Goal: Task Accomplishment & Management: Manage account settings

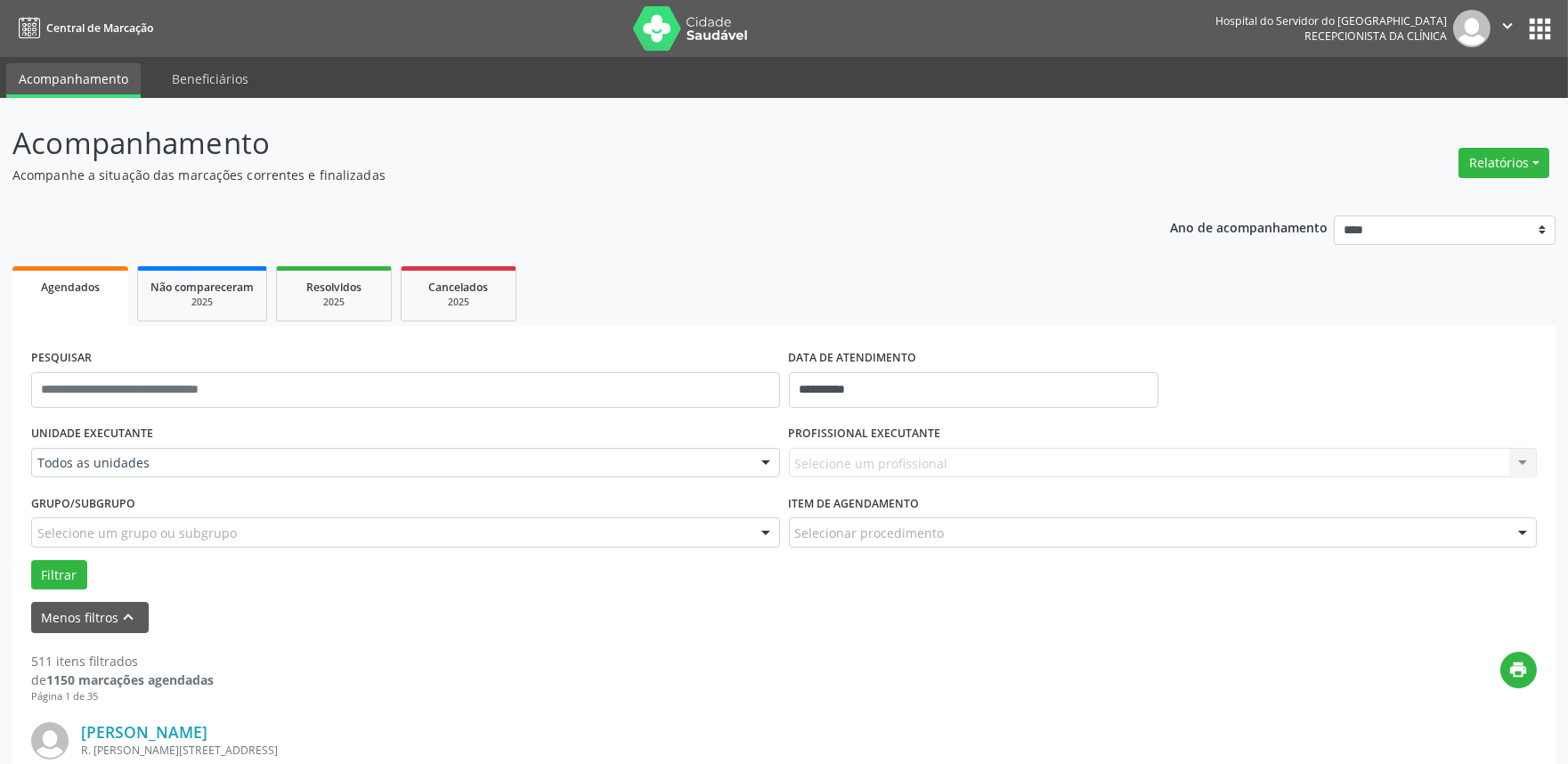
click at [762, 462] on div at bounding box center [765, 464] width 27 height 31
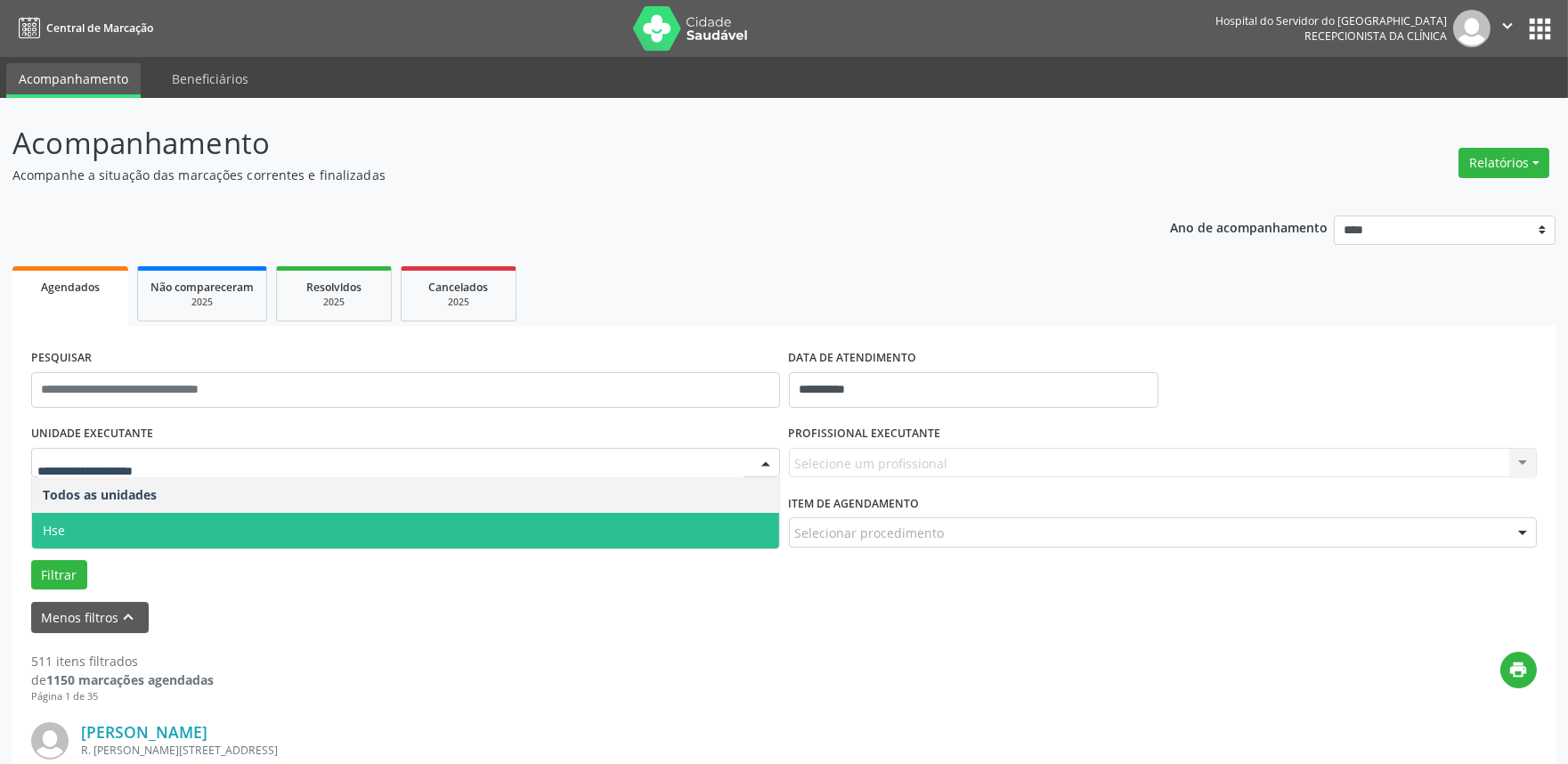
click at [761, 521] on span "Hse" at bounding box center [406, 531] width 747 height 35
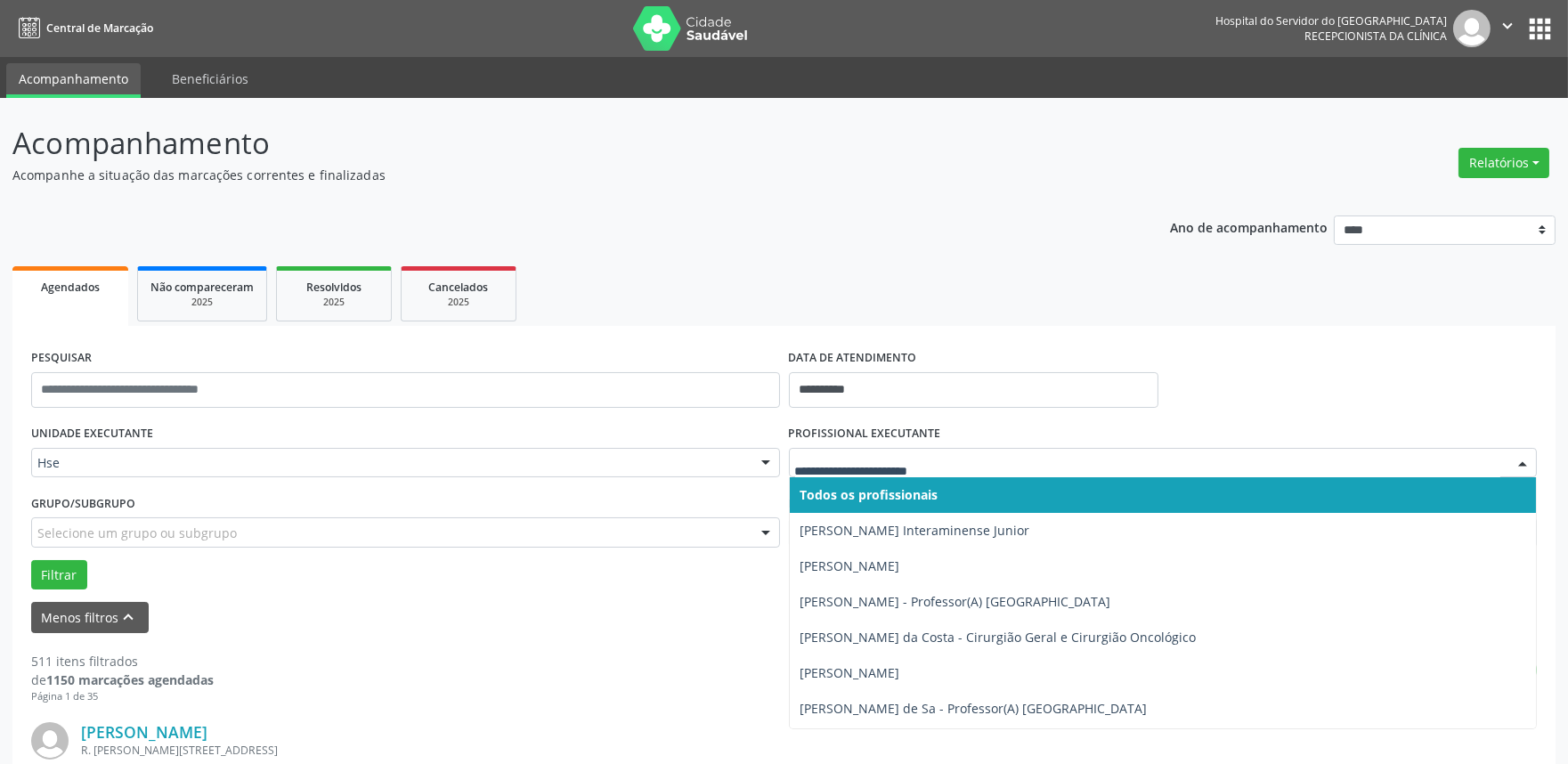
click at [1528, 460] on div at bounding box center [1522, 464] width 27 height 31
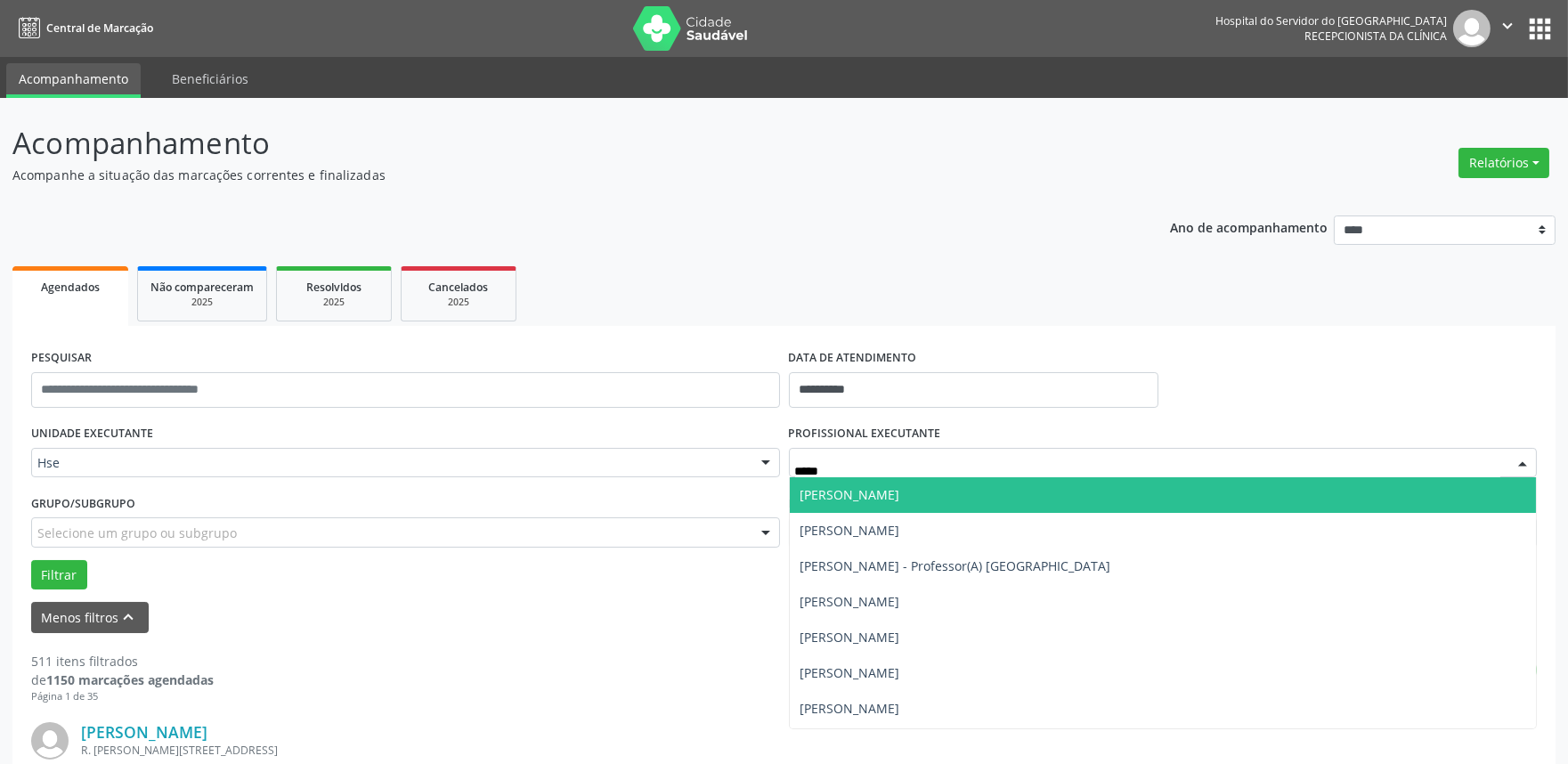
type input "******"
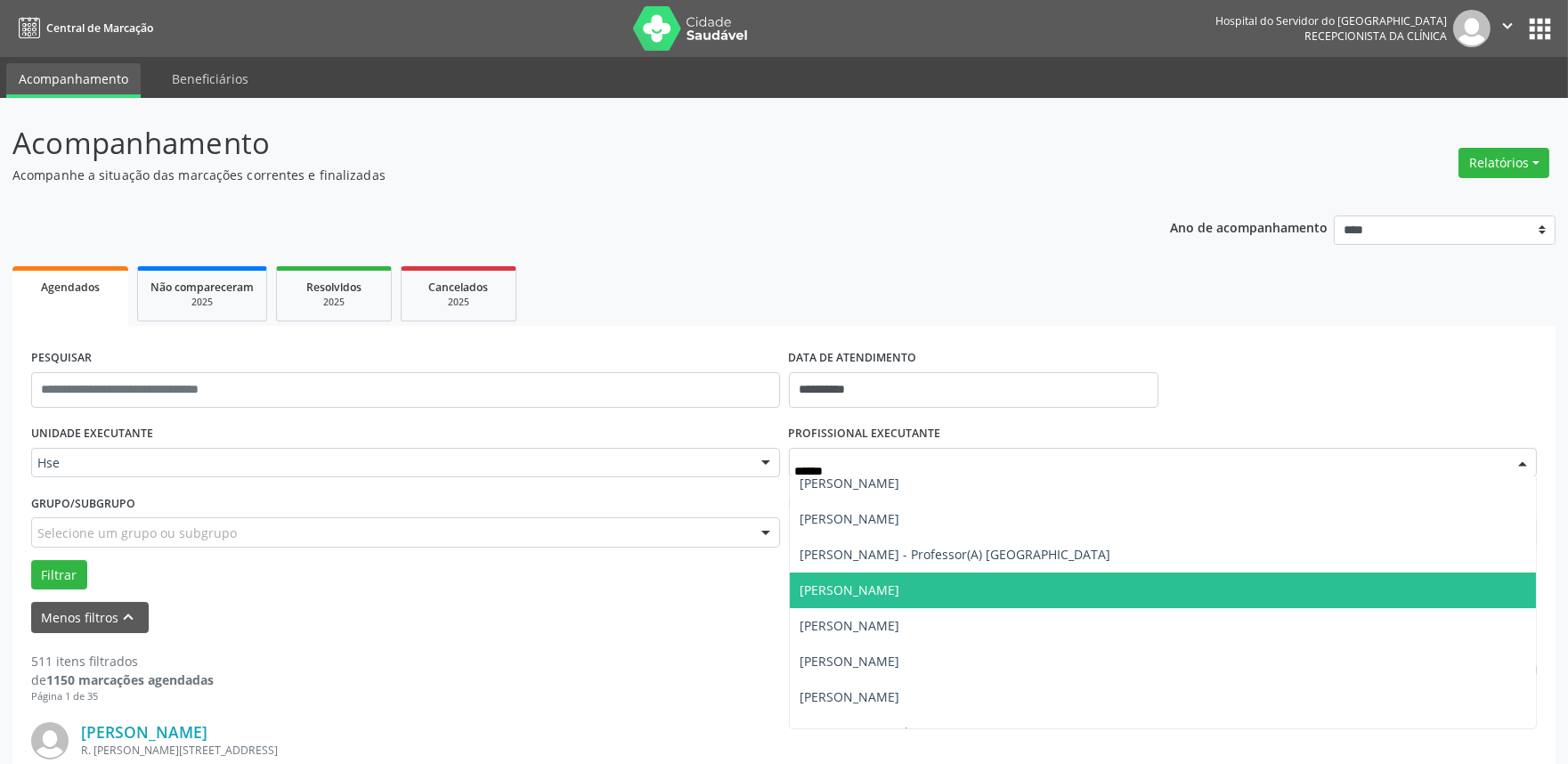
scroll to position [14, 0]
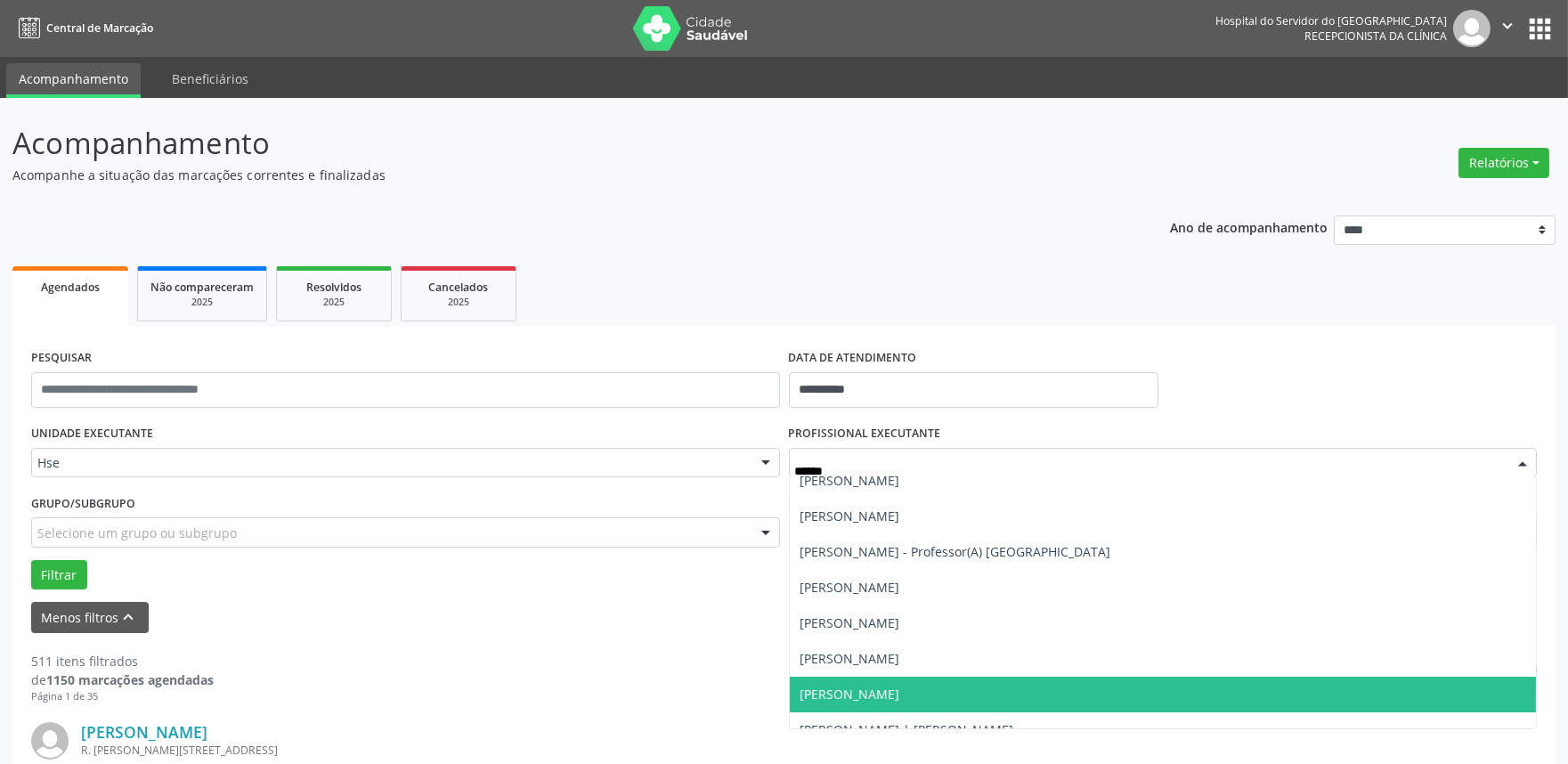
click at [901, 689] on span "[PERSON_NAME]" at bounding box center [849, 694] width 99 height 17
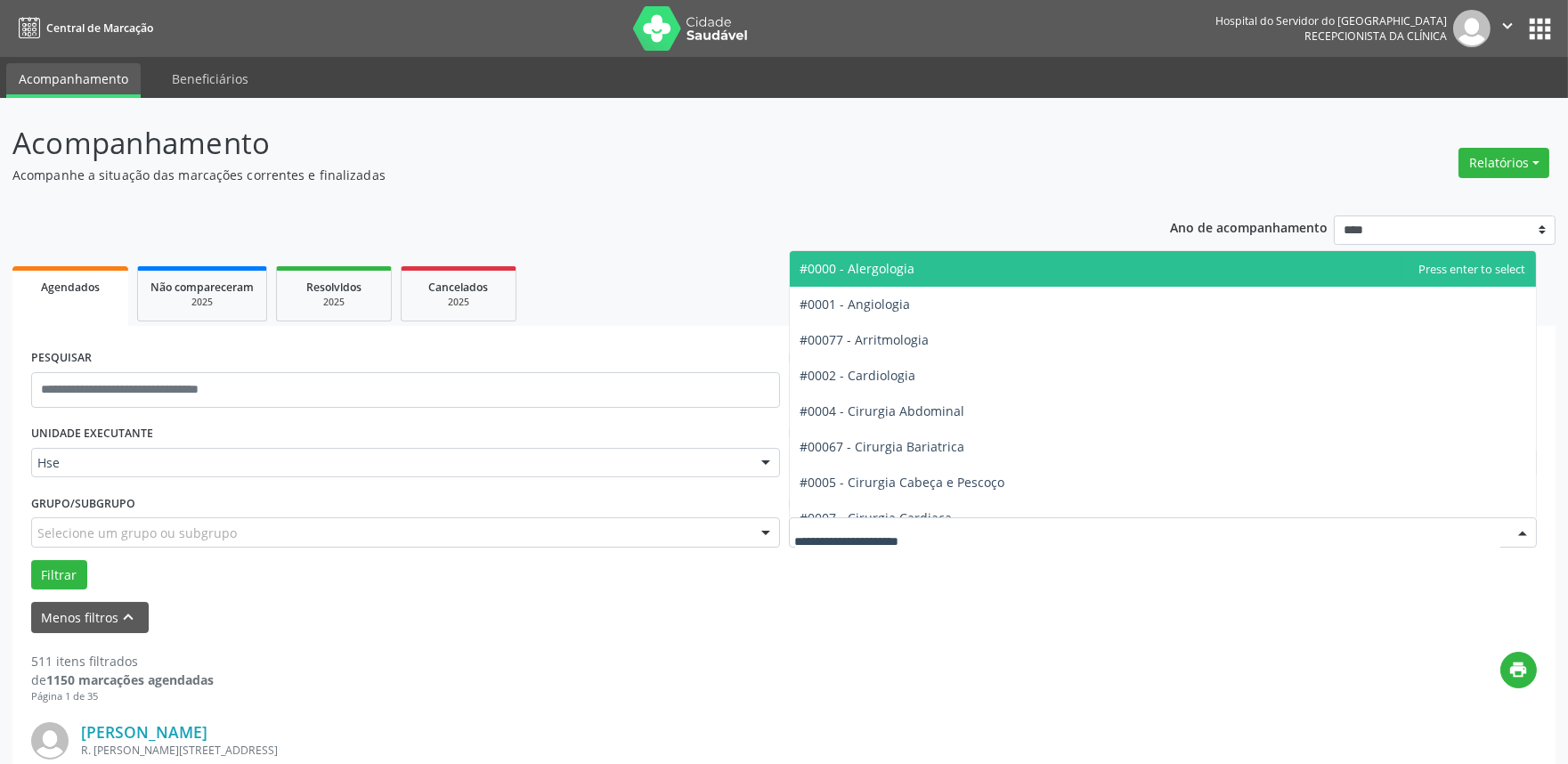
click at [1526, 535] on div at bounding box center [1522, 533] width 27 height 31
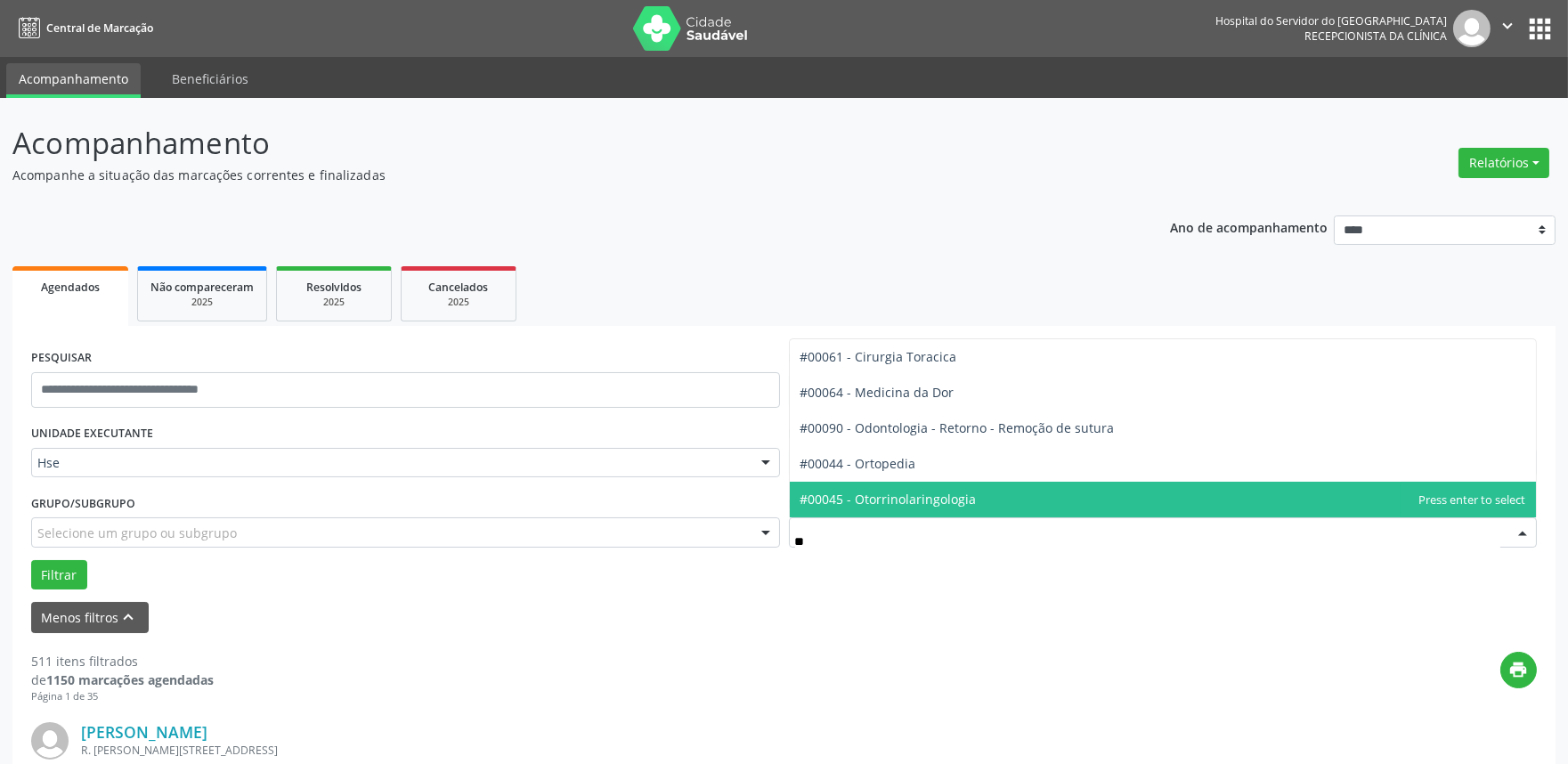
scroll to position [0, 0]
type input "****"
click at [922, 496] on span "#00044 - Ortopedia" at bounding box center [1162, 499] width 747 height 35
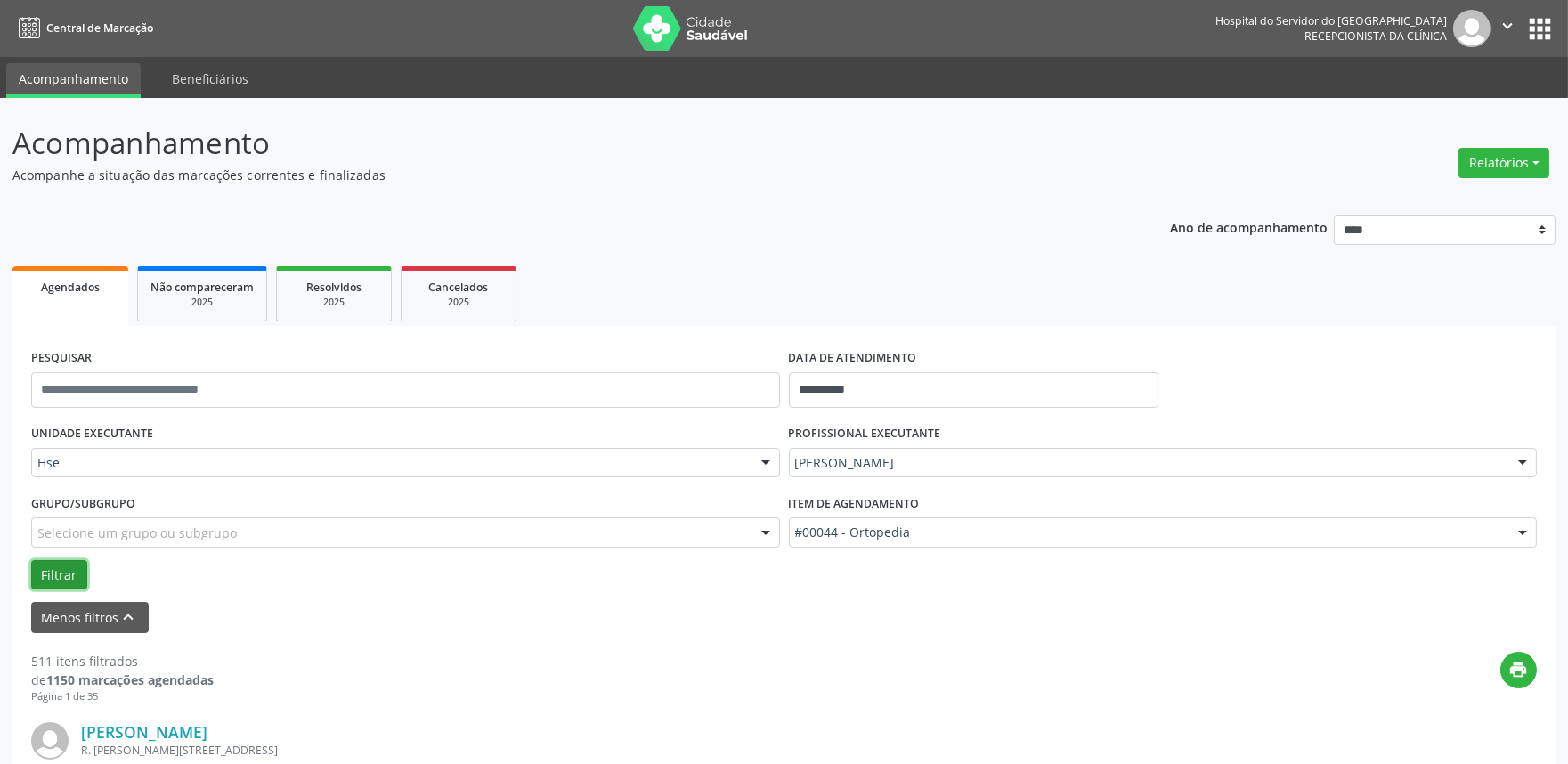
click at [65, 574] on button "Filtrar" at bounding box center [59, 575] width 56 height 31
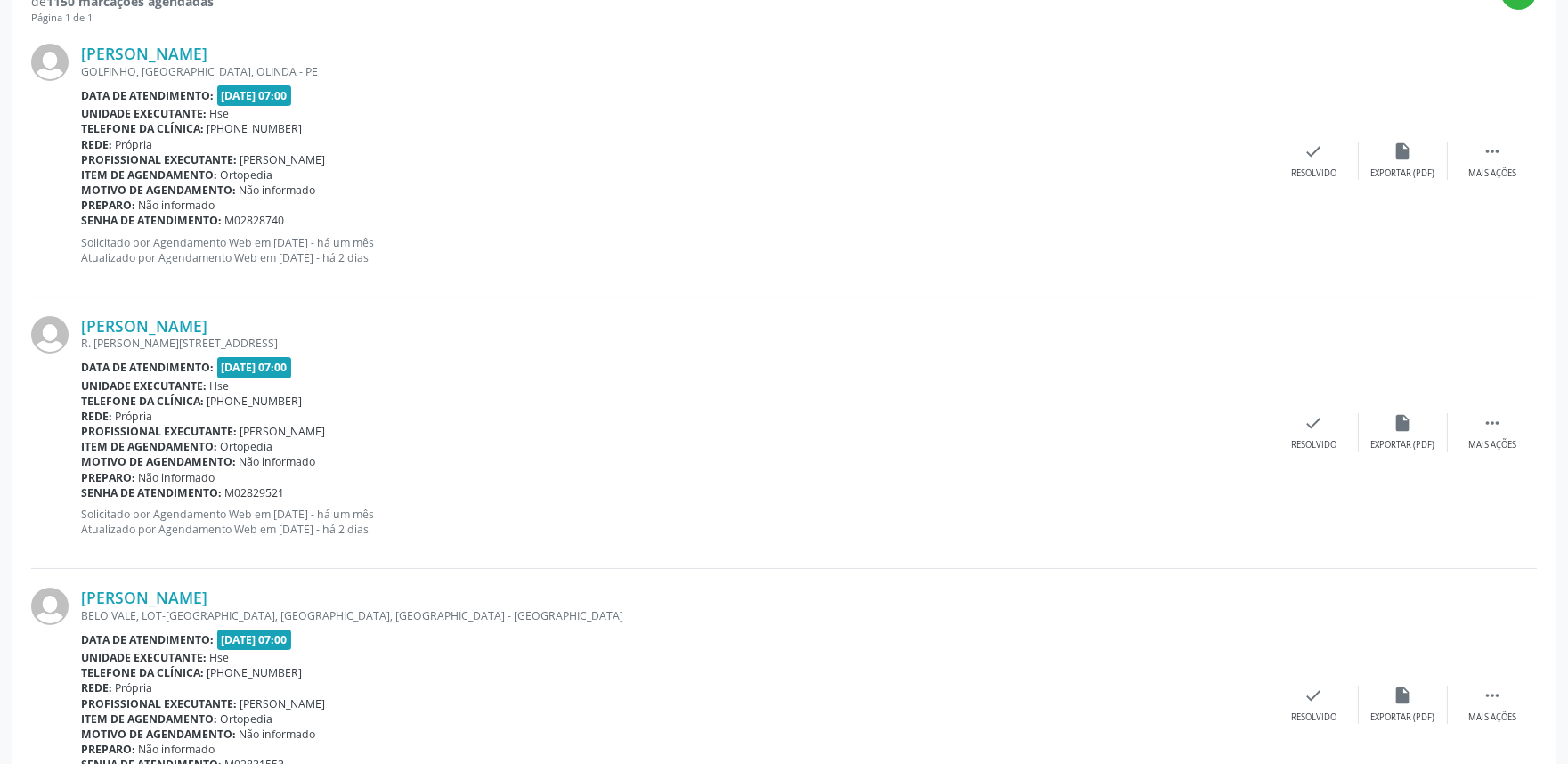
scroll to position [515, 0]
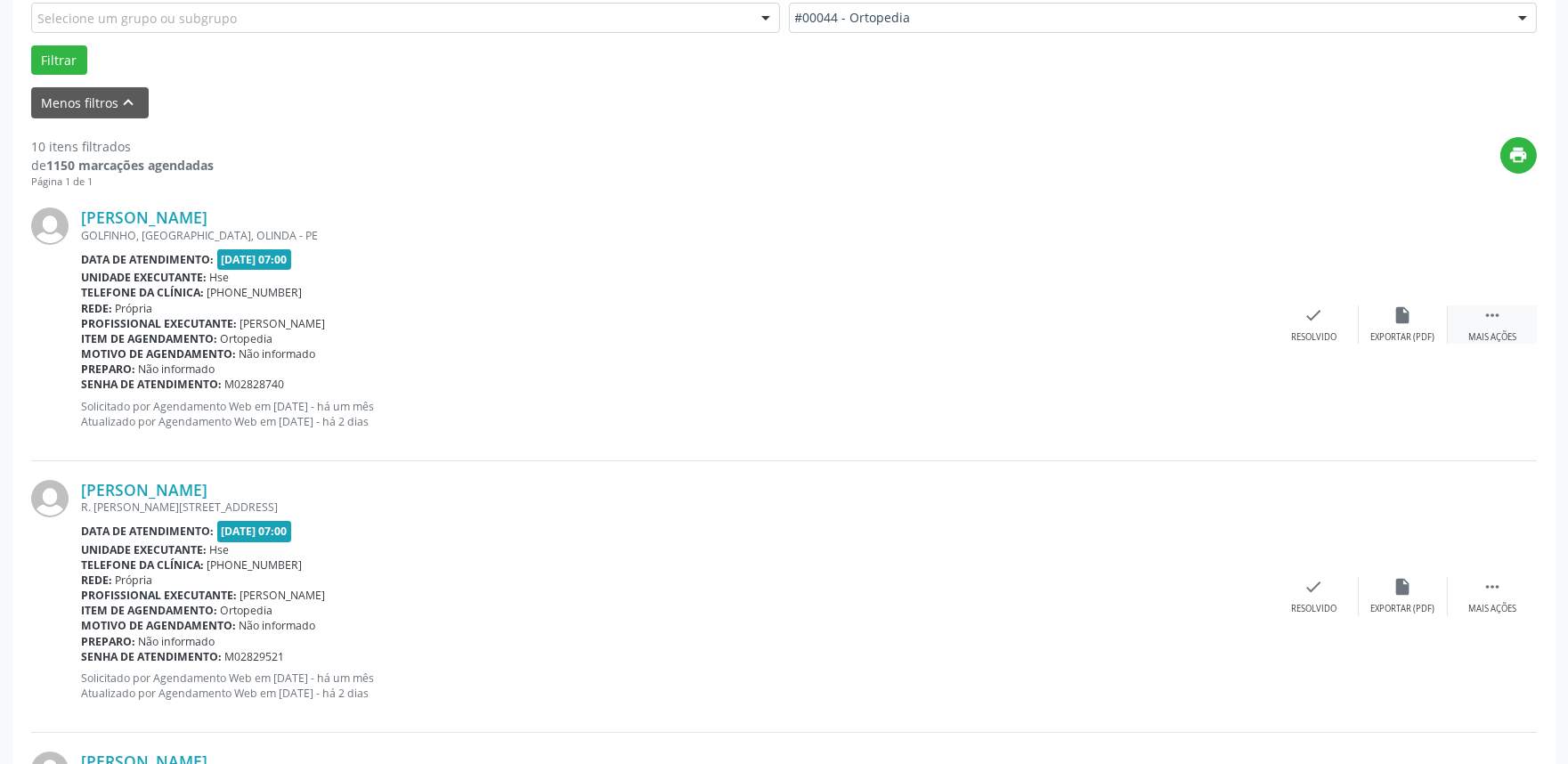
click at [1490, 319] on icon "" at bounding box center [1492, 315] width 20 height 20
click at [1396, 322] on icon "alarm_off" at bounding box center [1404, 315] width 20 height 20
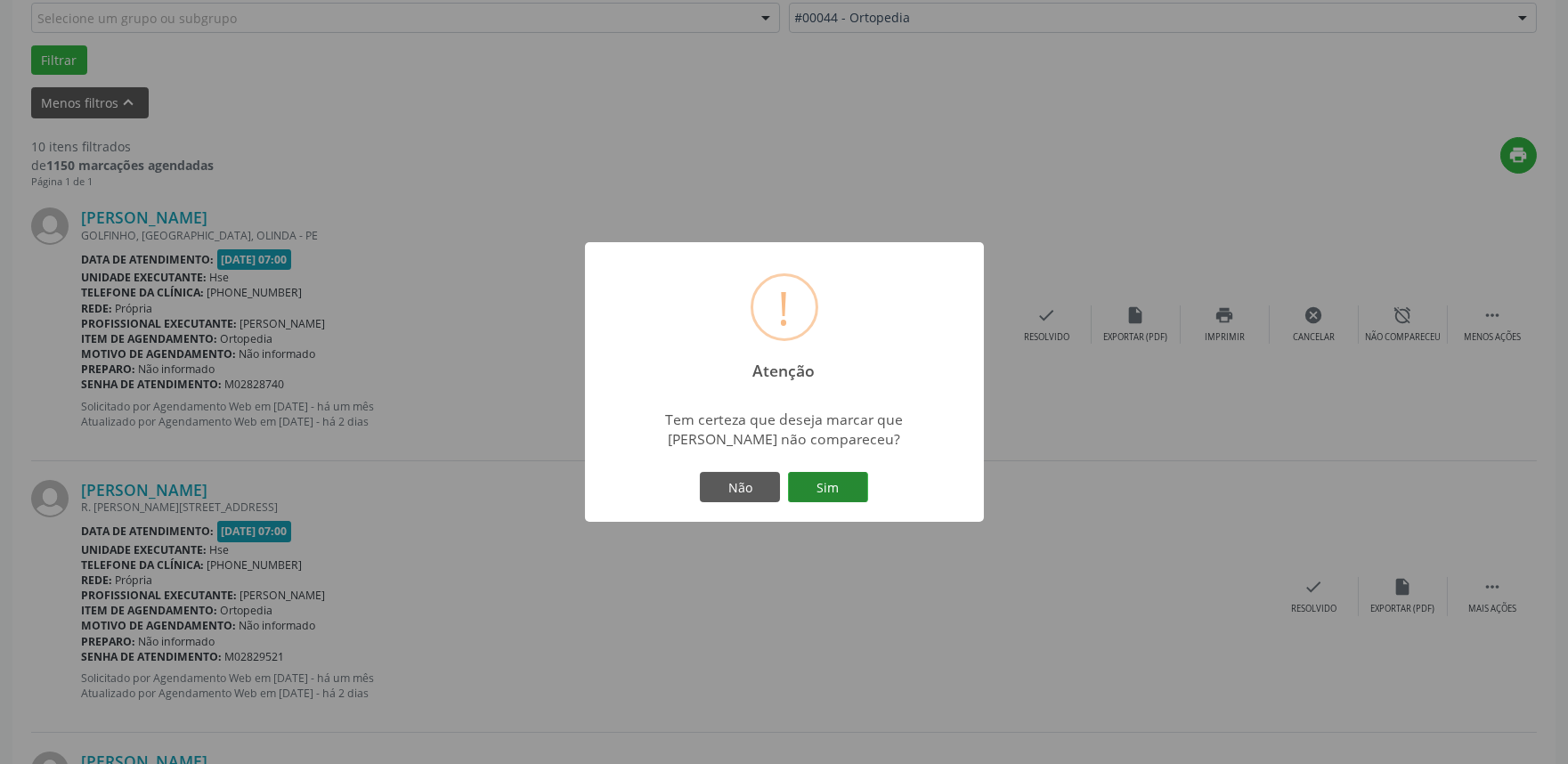
click at [829, 490] on button "Sim" at bounding box center [828, 486] width 80 height 31
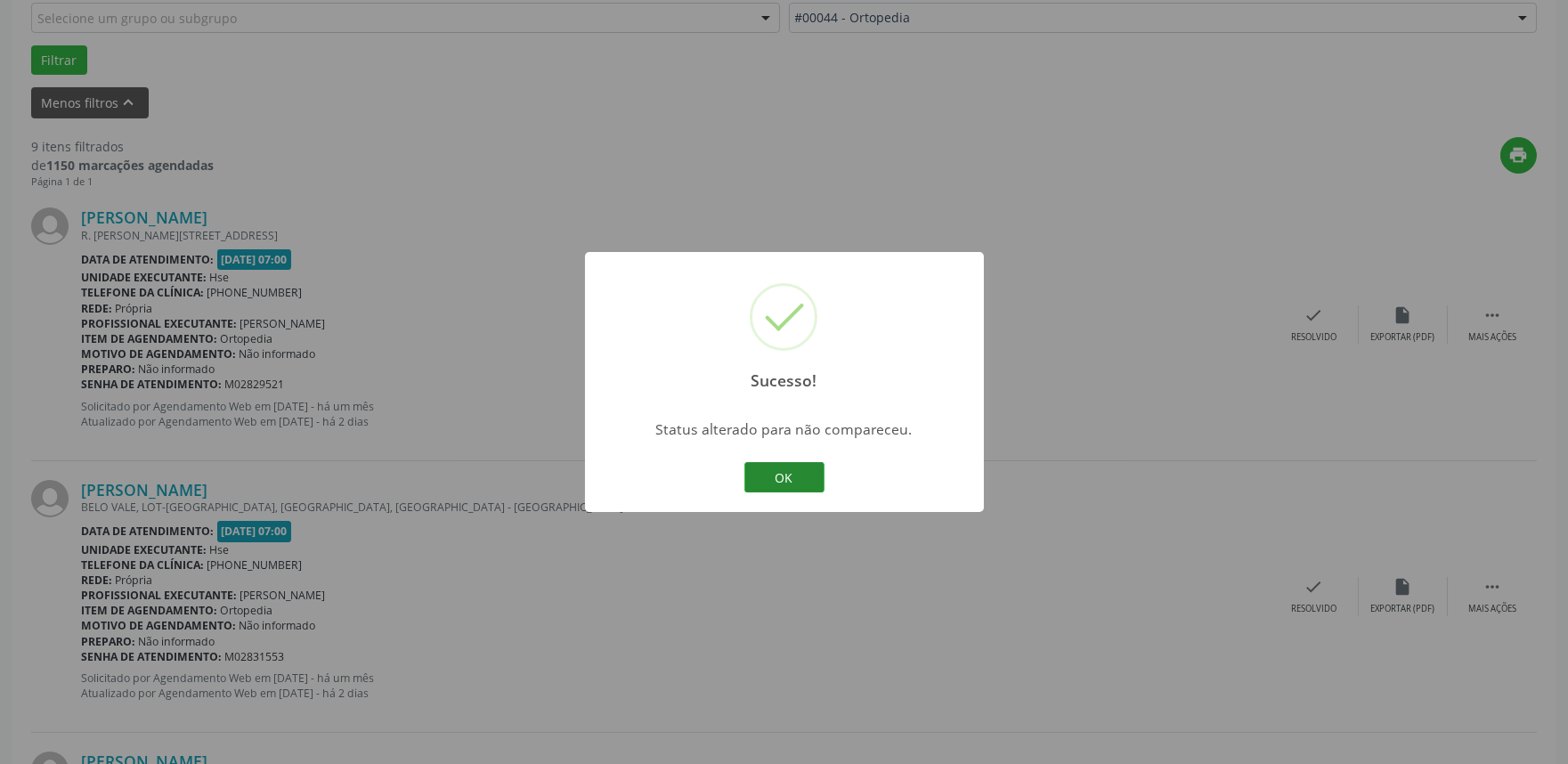
click at [792, 463] on button "OK" at bounding box center [784, 477] width 80 height 31
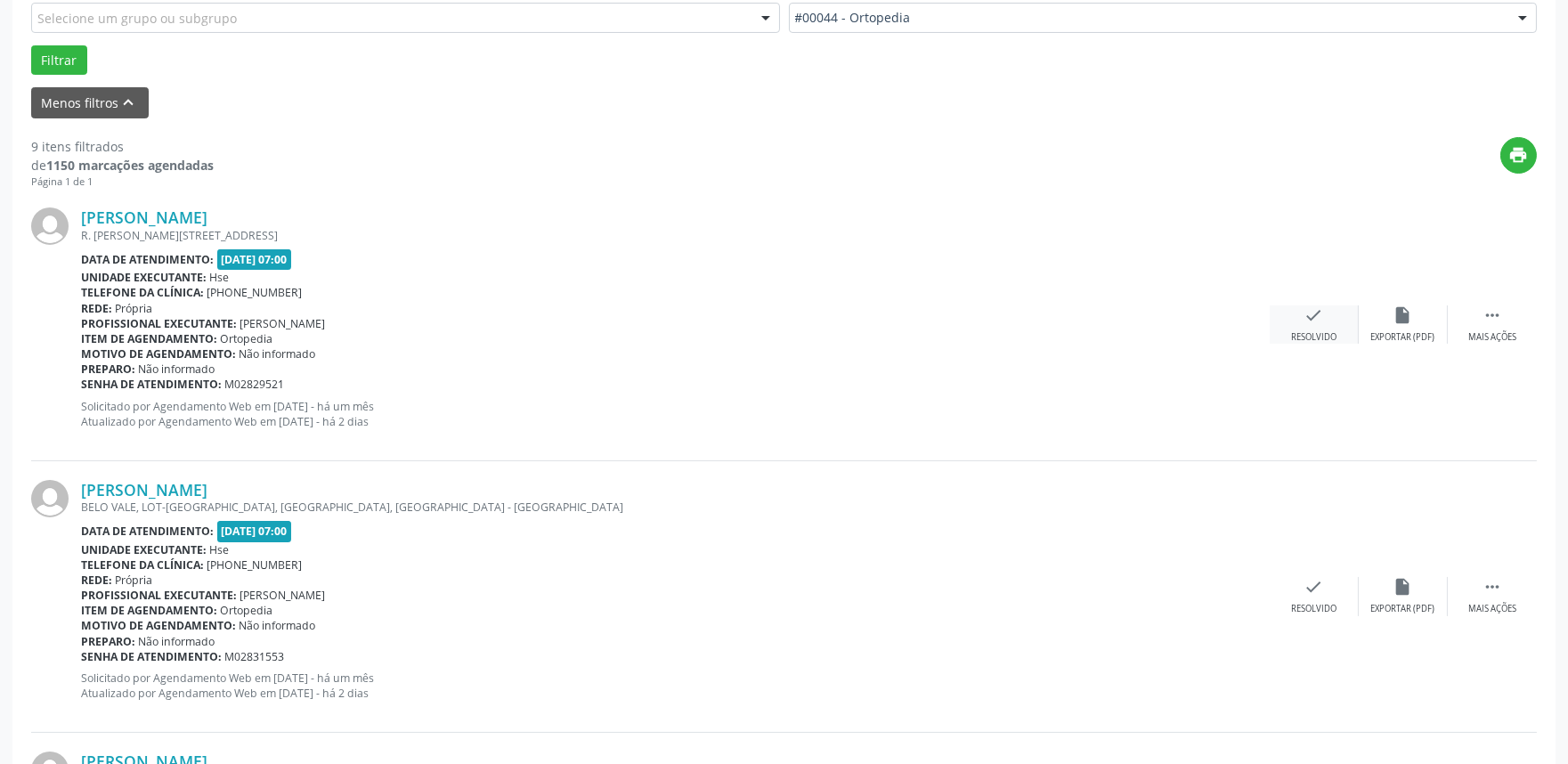
click at [1311, 332] on div "Resolvido" at bounding box center [1314, 338] width 45 height 13
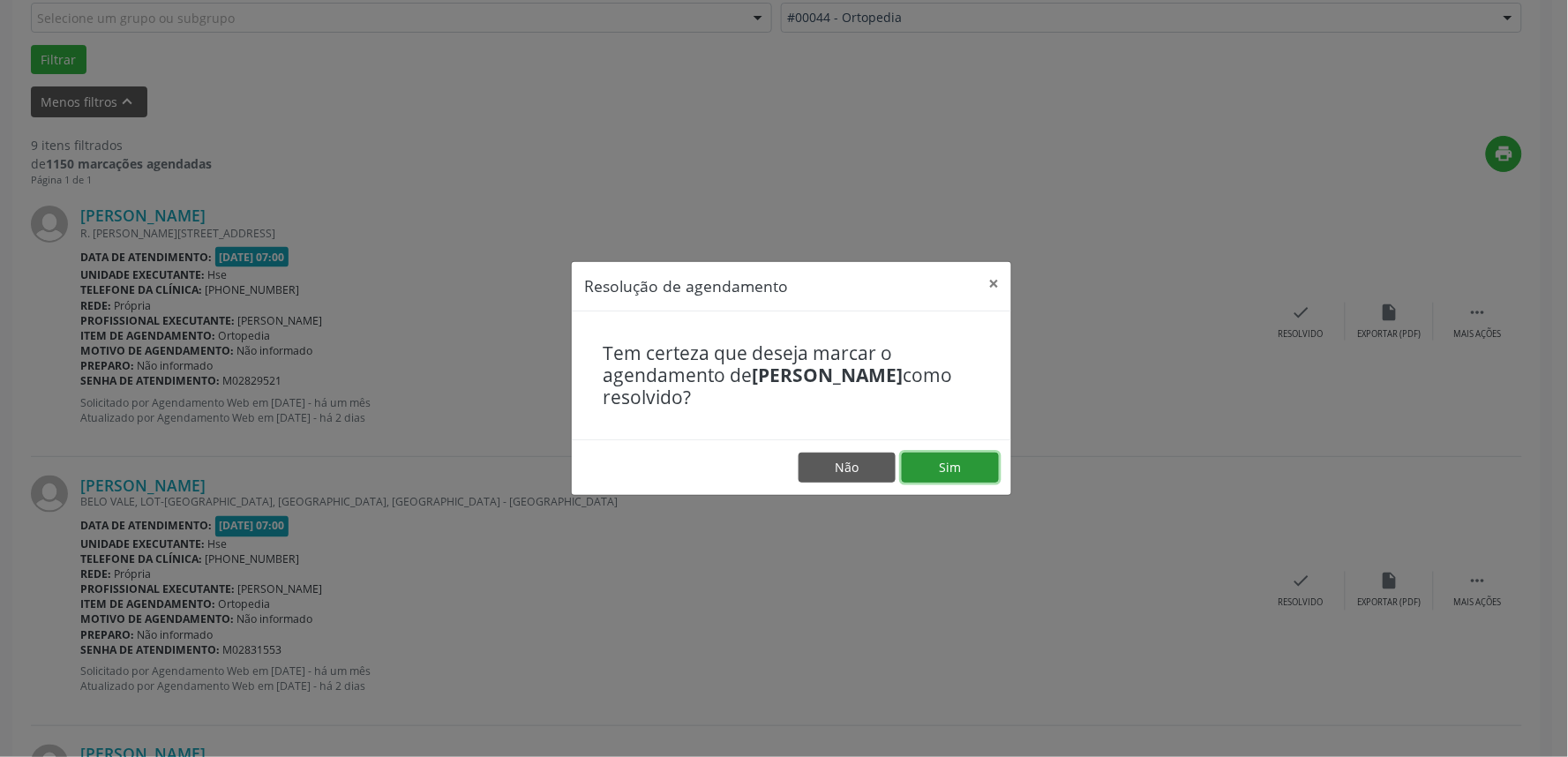
click at [976, 466] on button "Sim" at bounding box center [950, 467] width 98 height 30
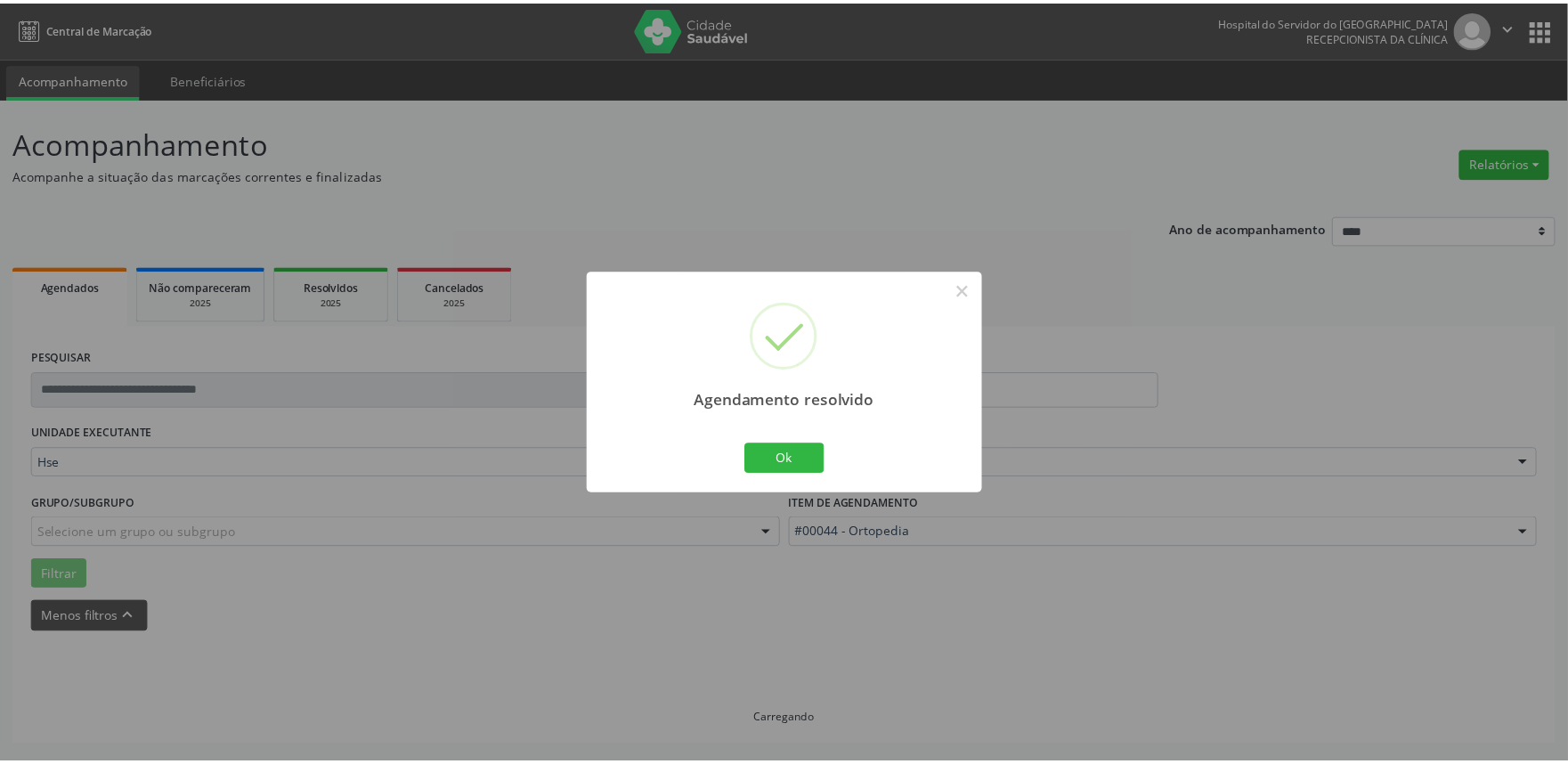
scroll to position [0, 0]
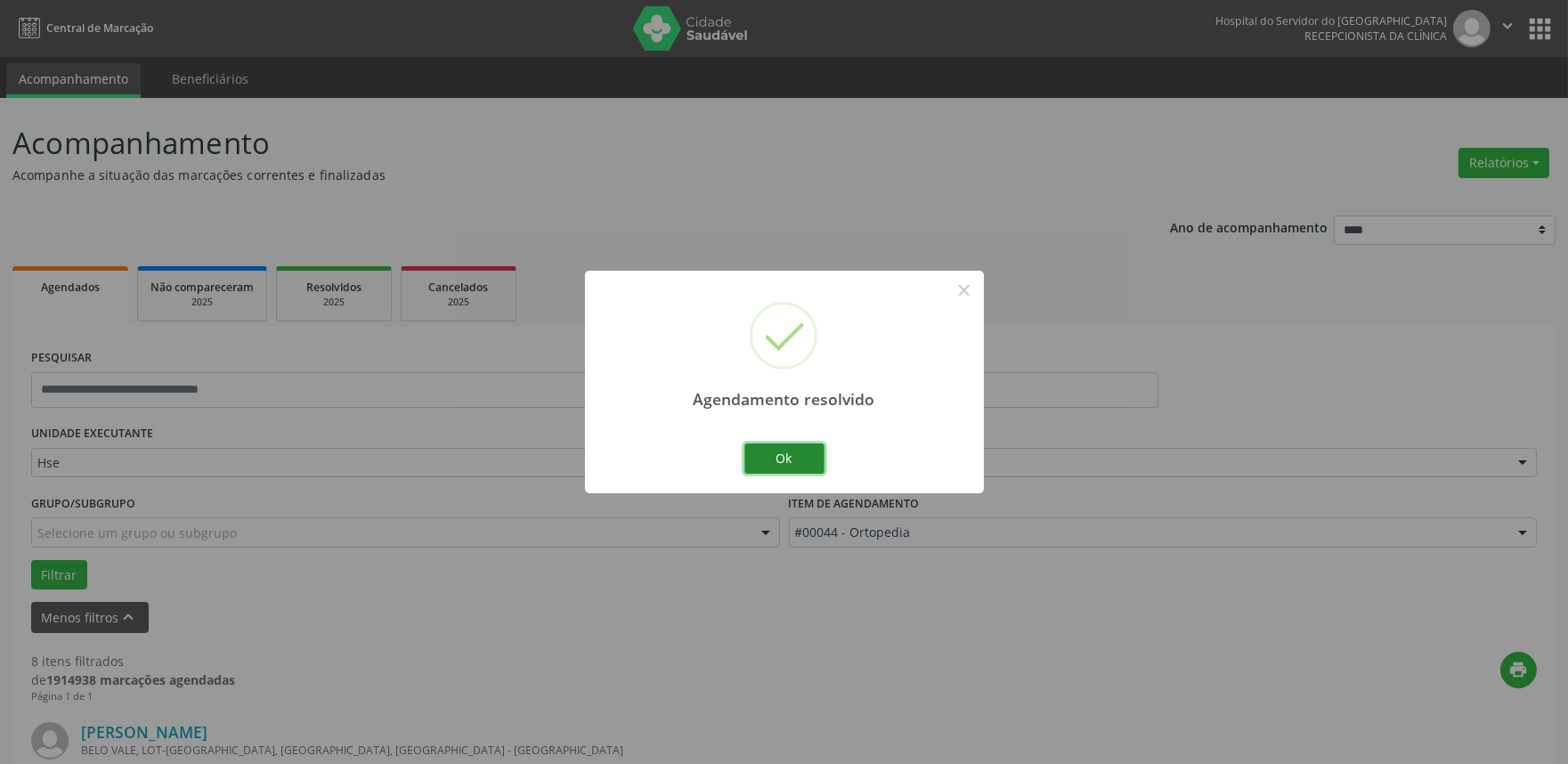
click at [795, 458] on button "Ok" at bounding box center [784, 458] width 80 height 31
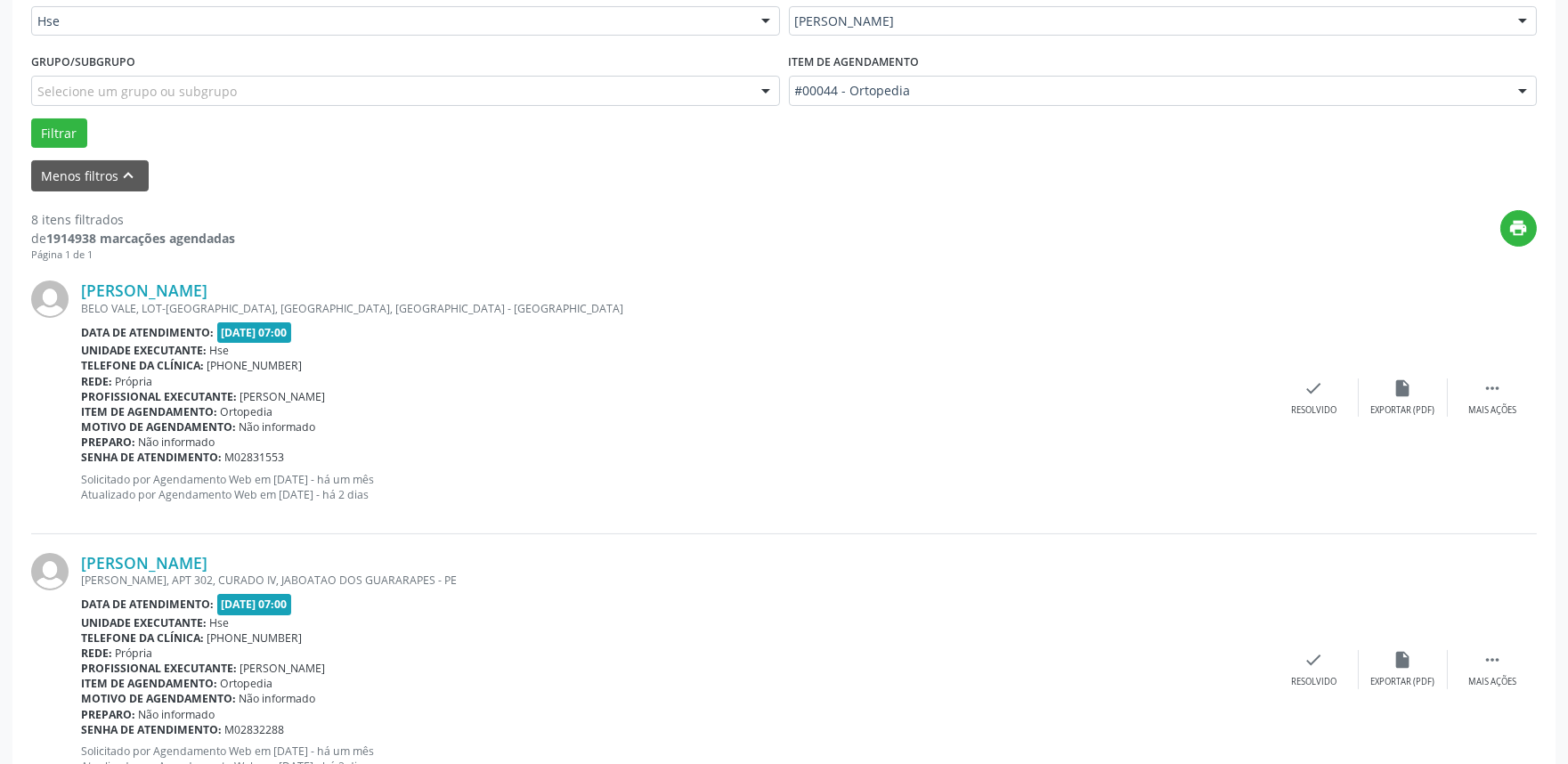
scroll to position [454, 0]
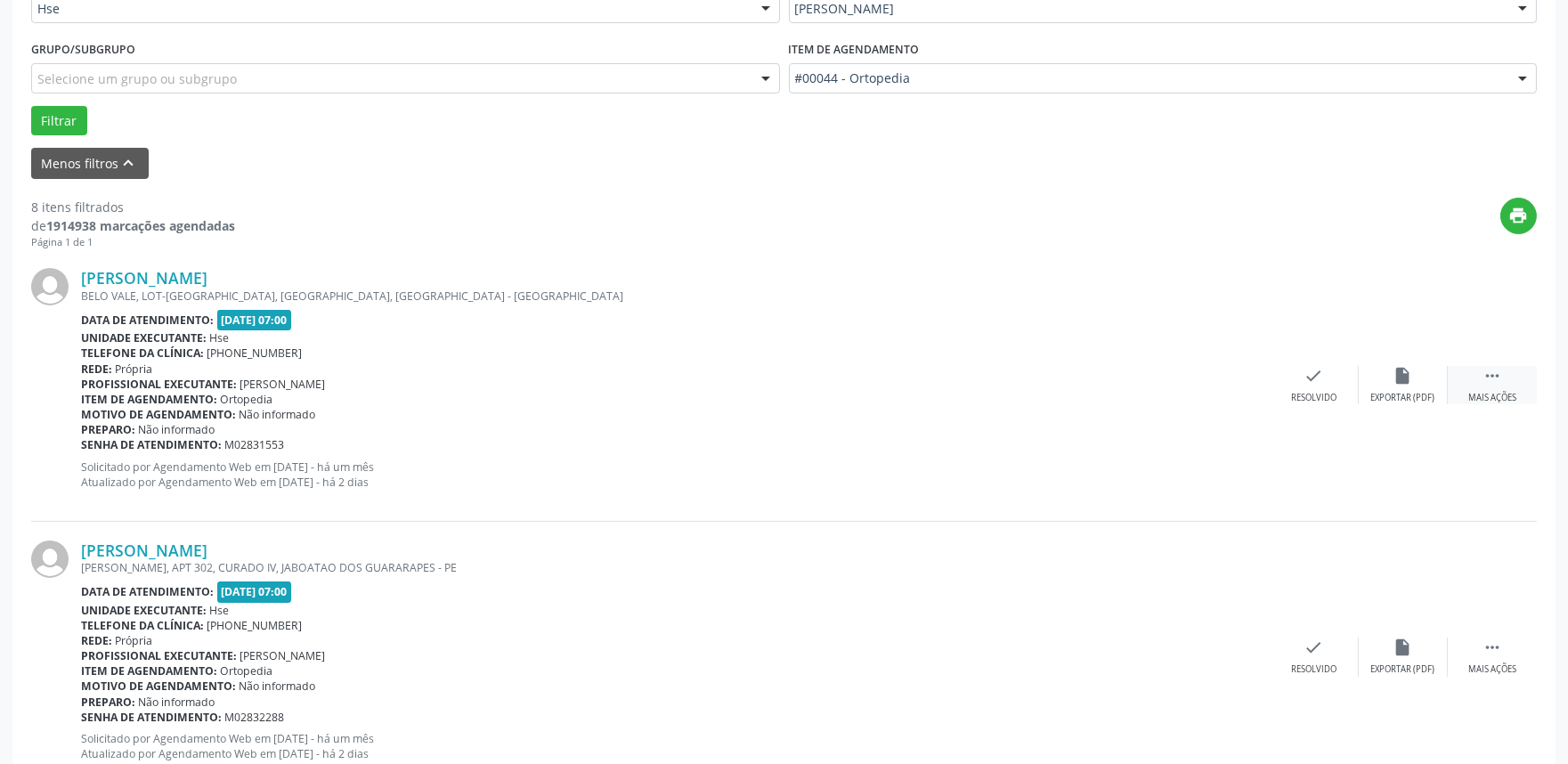
click at [1488, 385] on icon "" at bounding box center [1492, 376] width 20 height 20
click at [1395, 372] on icon "alarm_off" at bounding box center [1404, 376] width 20 height 20
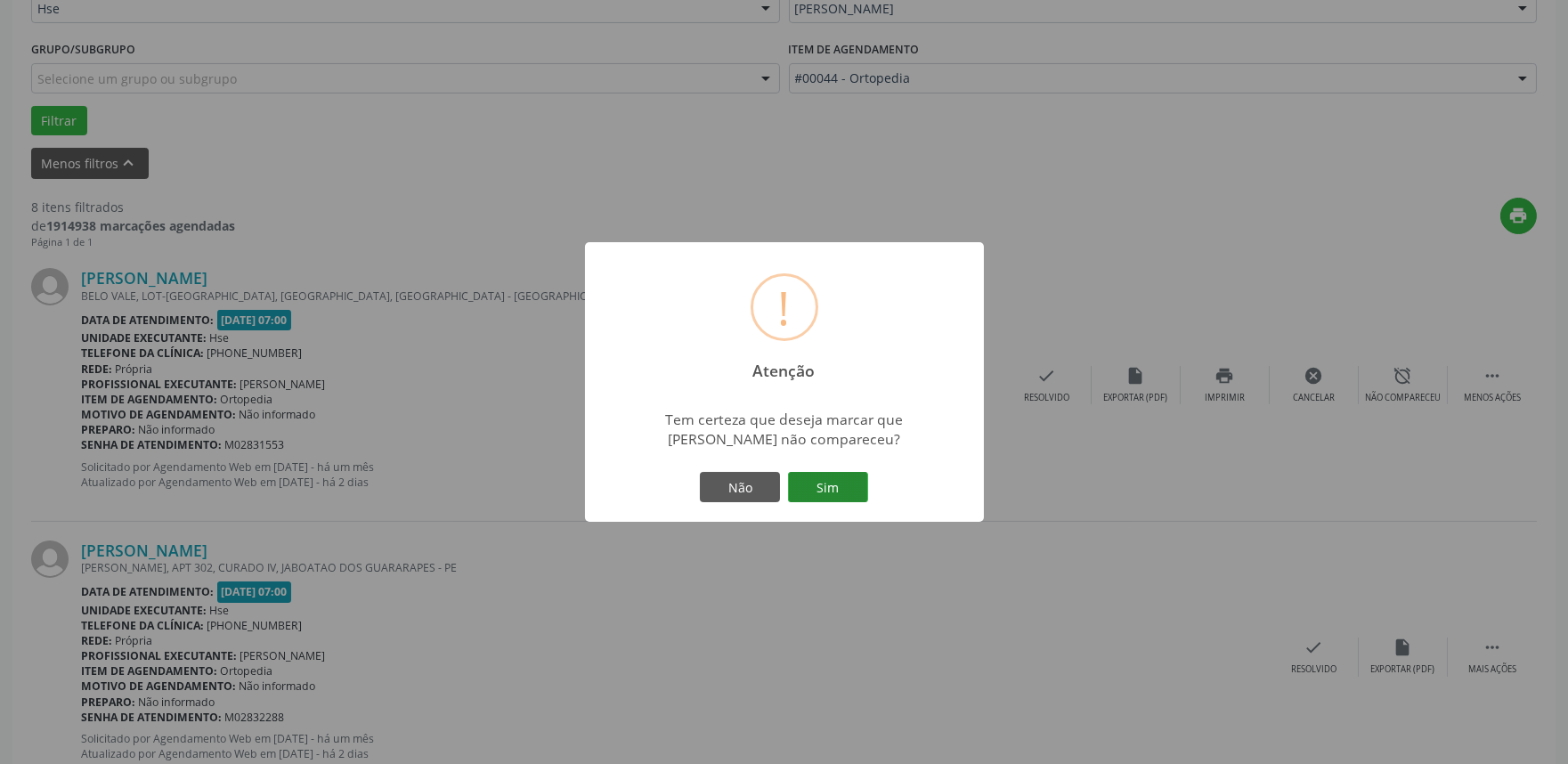
click at [841, 488] on button "Sim" at bounding box center [828, 486] width 80 height 31
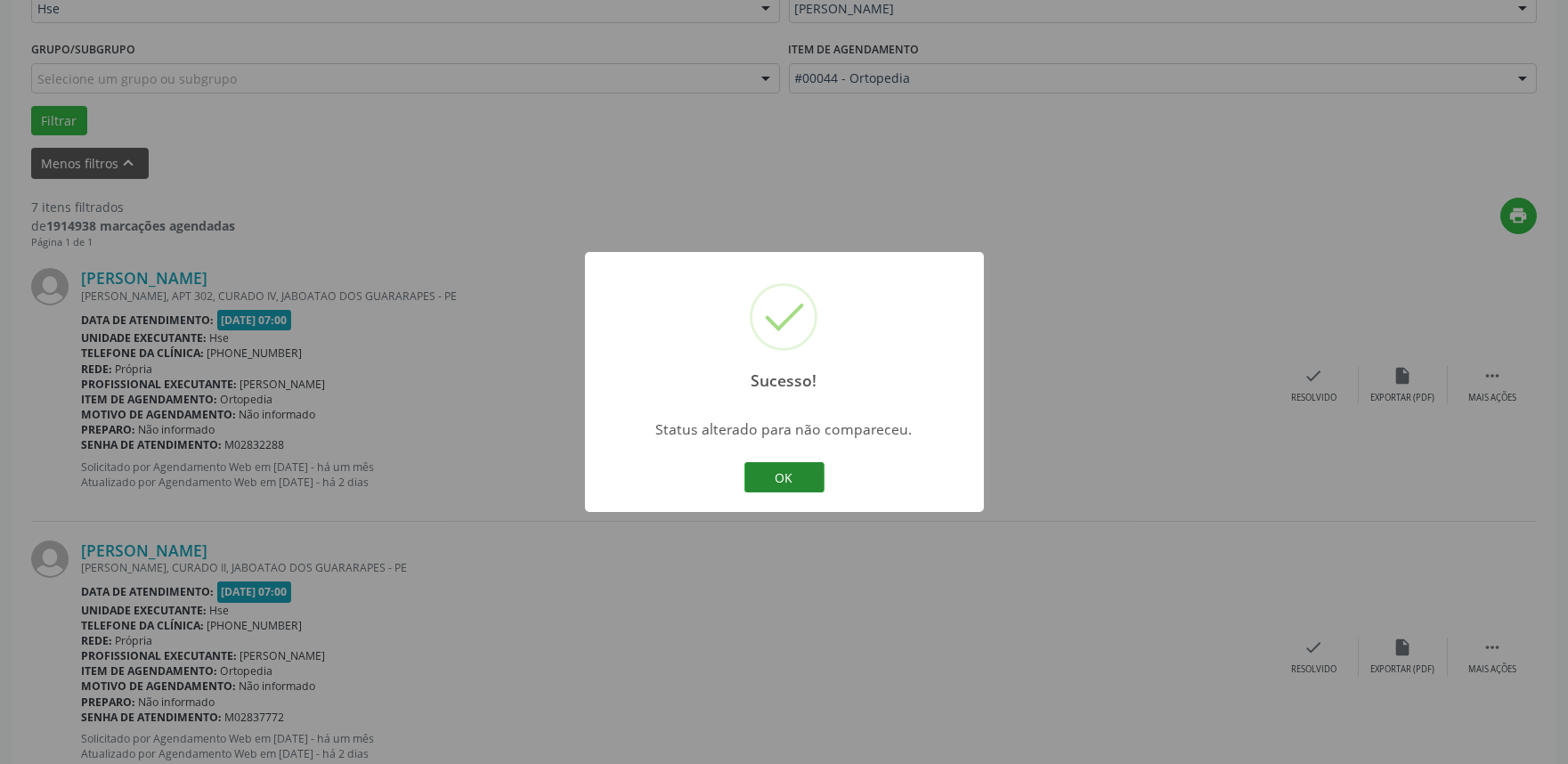
click at [797, 478] on button "OK" at bounding box center [784, 477] width 80 height 31
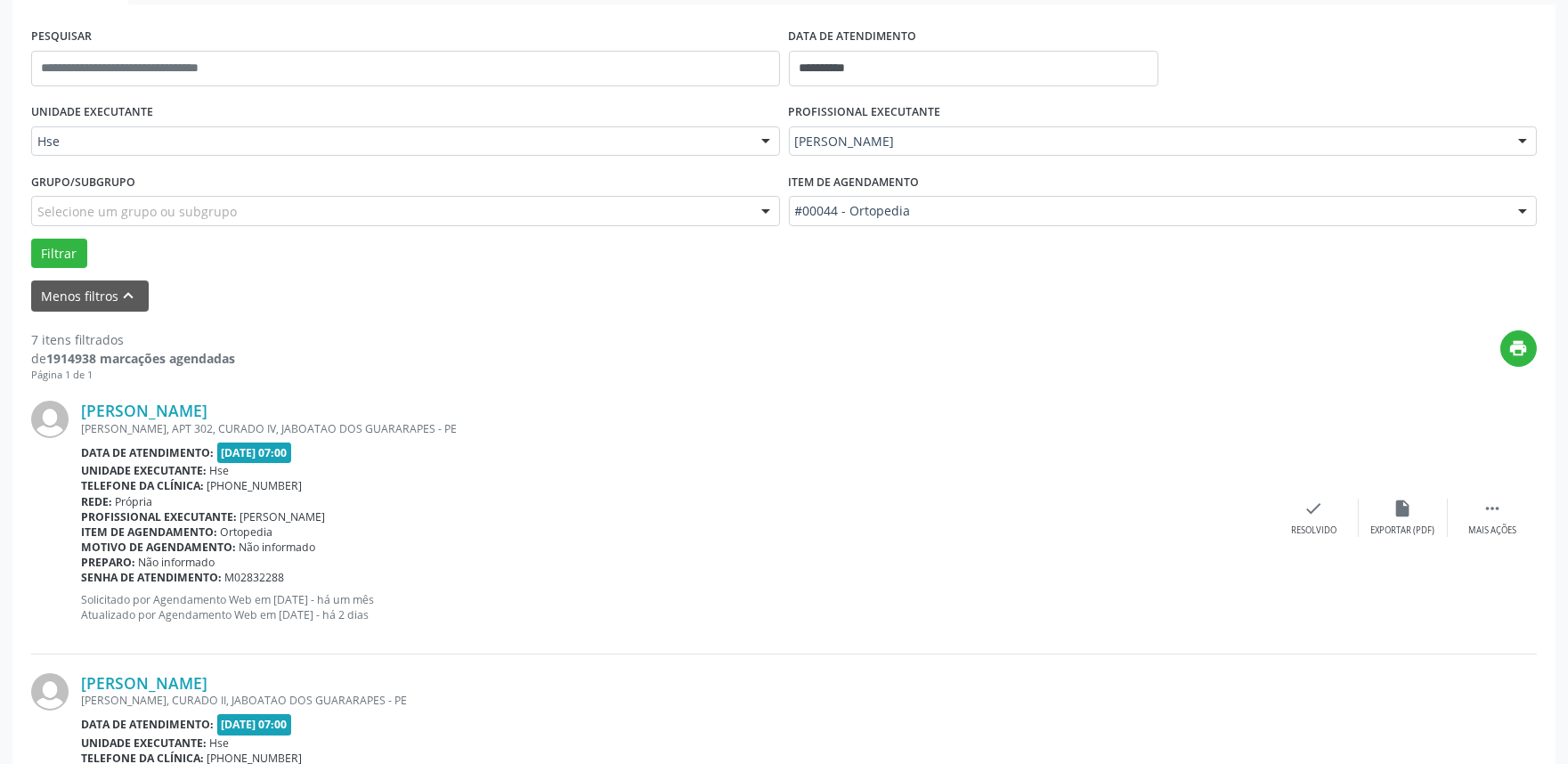
scroll to position [296, 0]
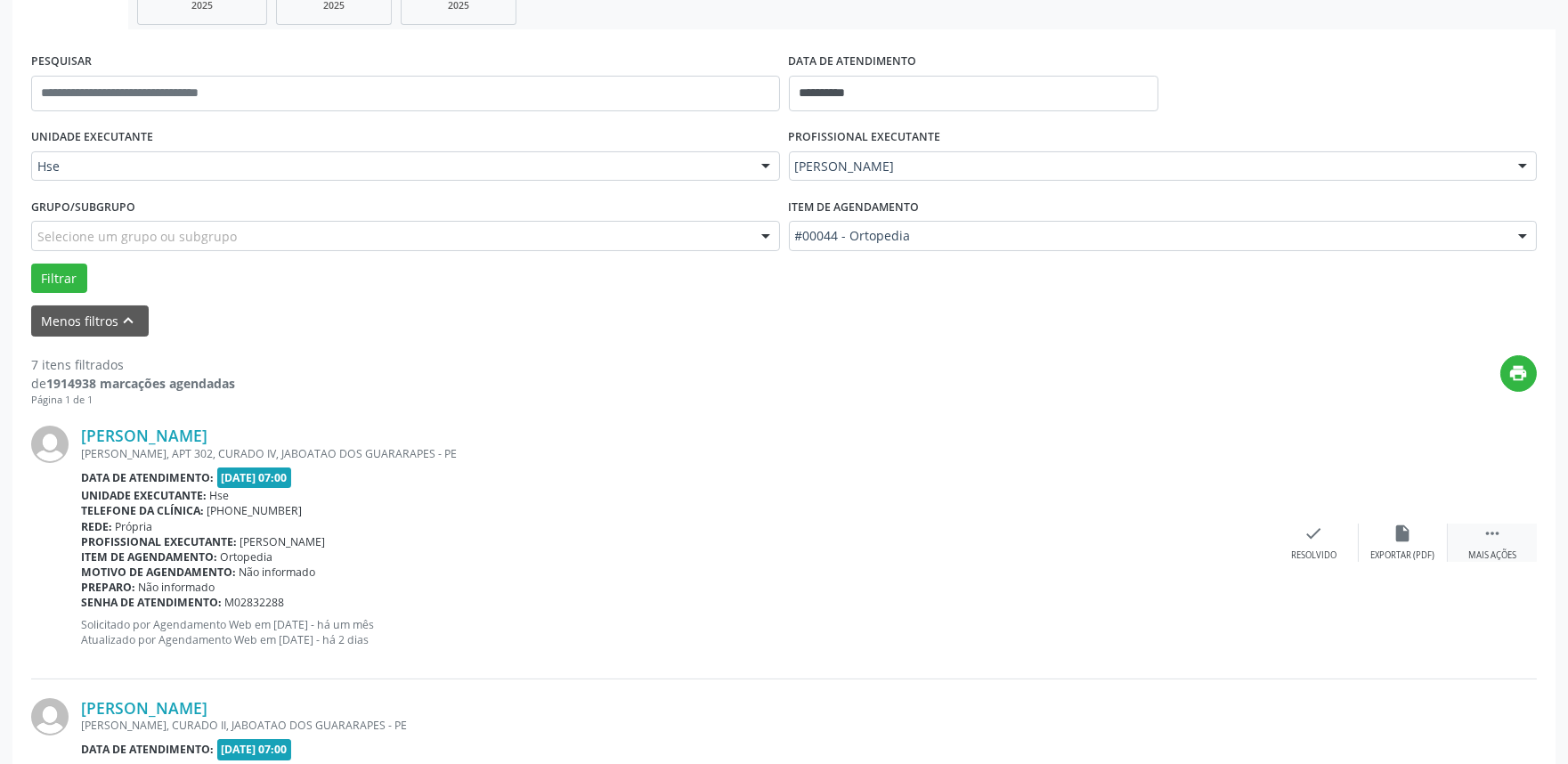
click at [1473, 540] on div " Mais ações" at bounding box center [1492, 542] width 89 height 38
click at [1411, 528] on icon "alarm_off" at bounding box center [1404, 534] width 20 height 20
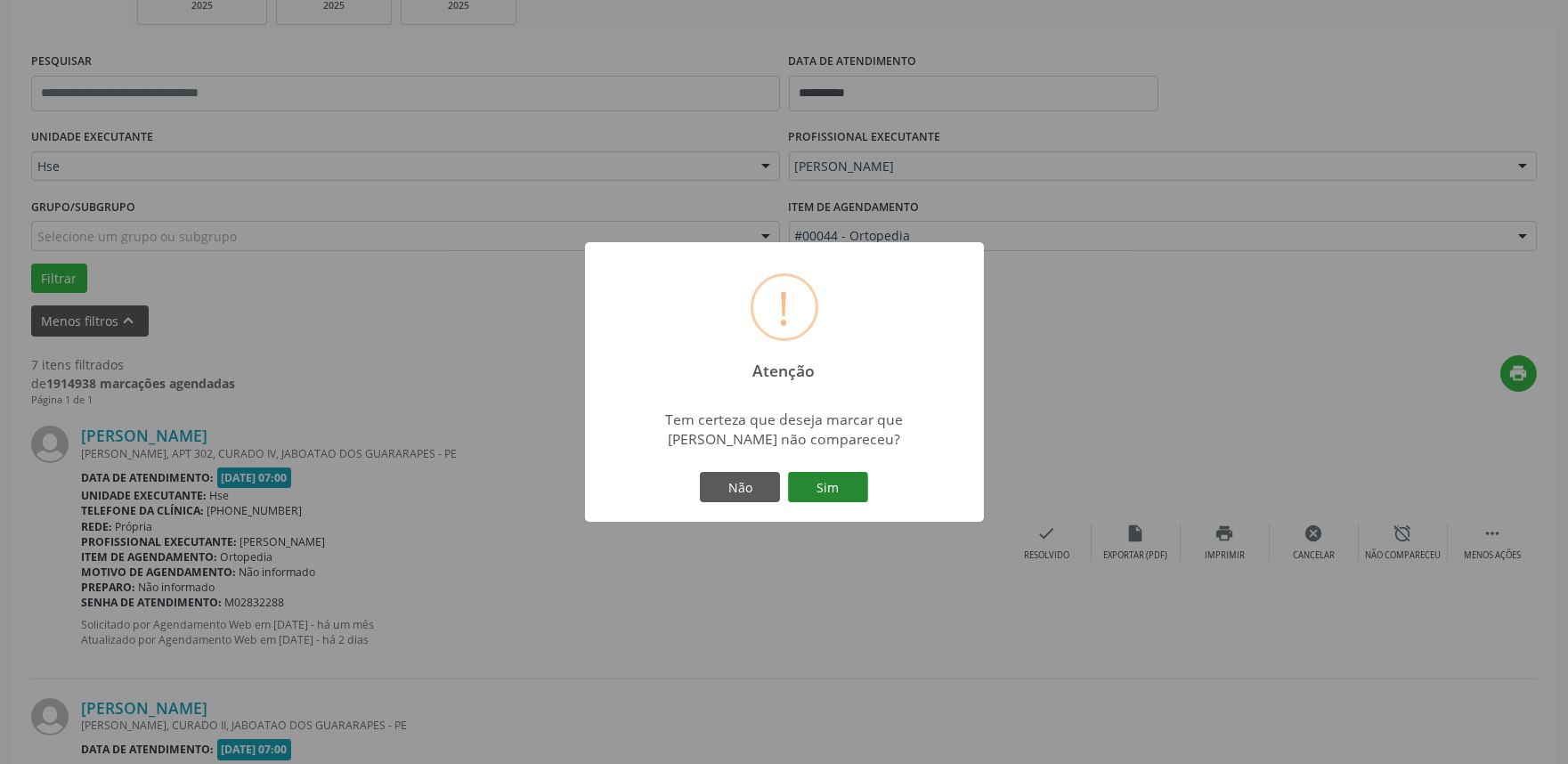
click at [835, 478] on button "Sim" at bounding box center [828, 486] width 80 height 31
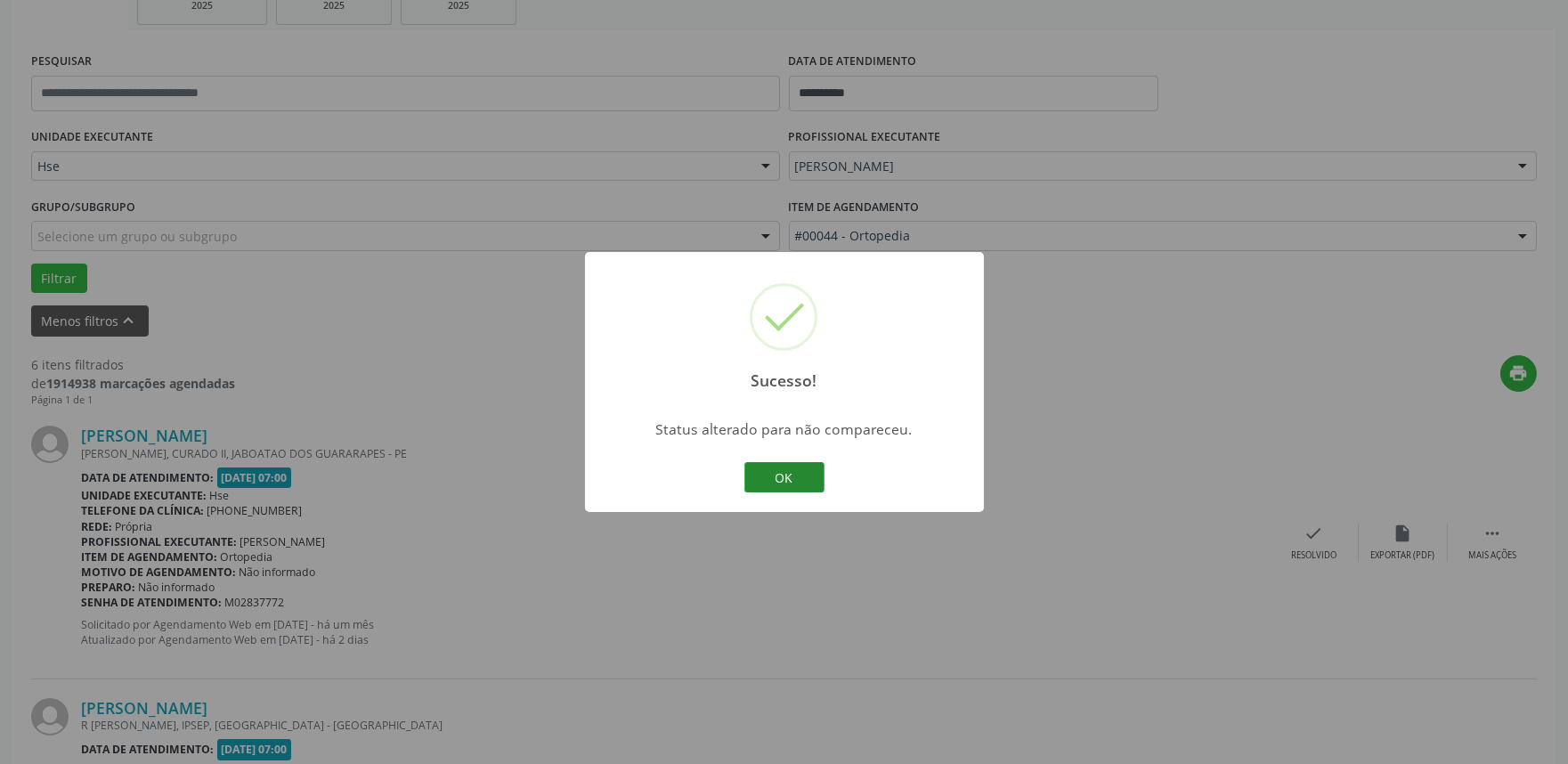
click at [792, 478] on button "OK" at bounding box center [784, 477] width 80 height 31
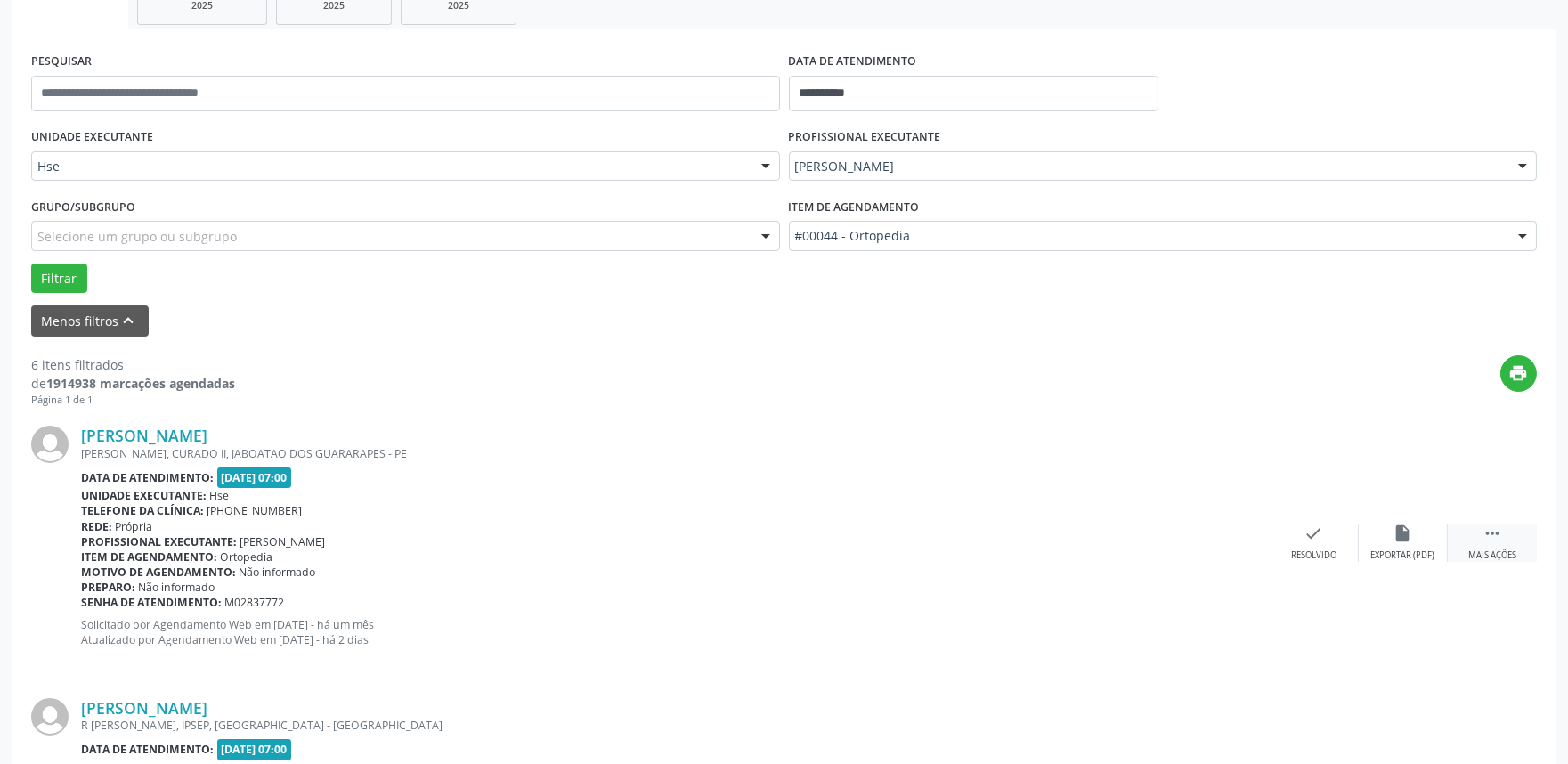
click at [1515, 541] on div " Mais ações" at bounding box center [1492, 542] width 89 height 38
click at [1410, 533] on icon "alarm_off" at bounding box center [1404, 534] width 20 height 20
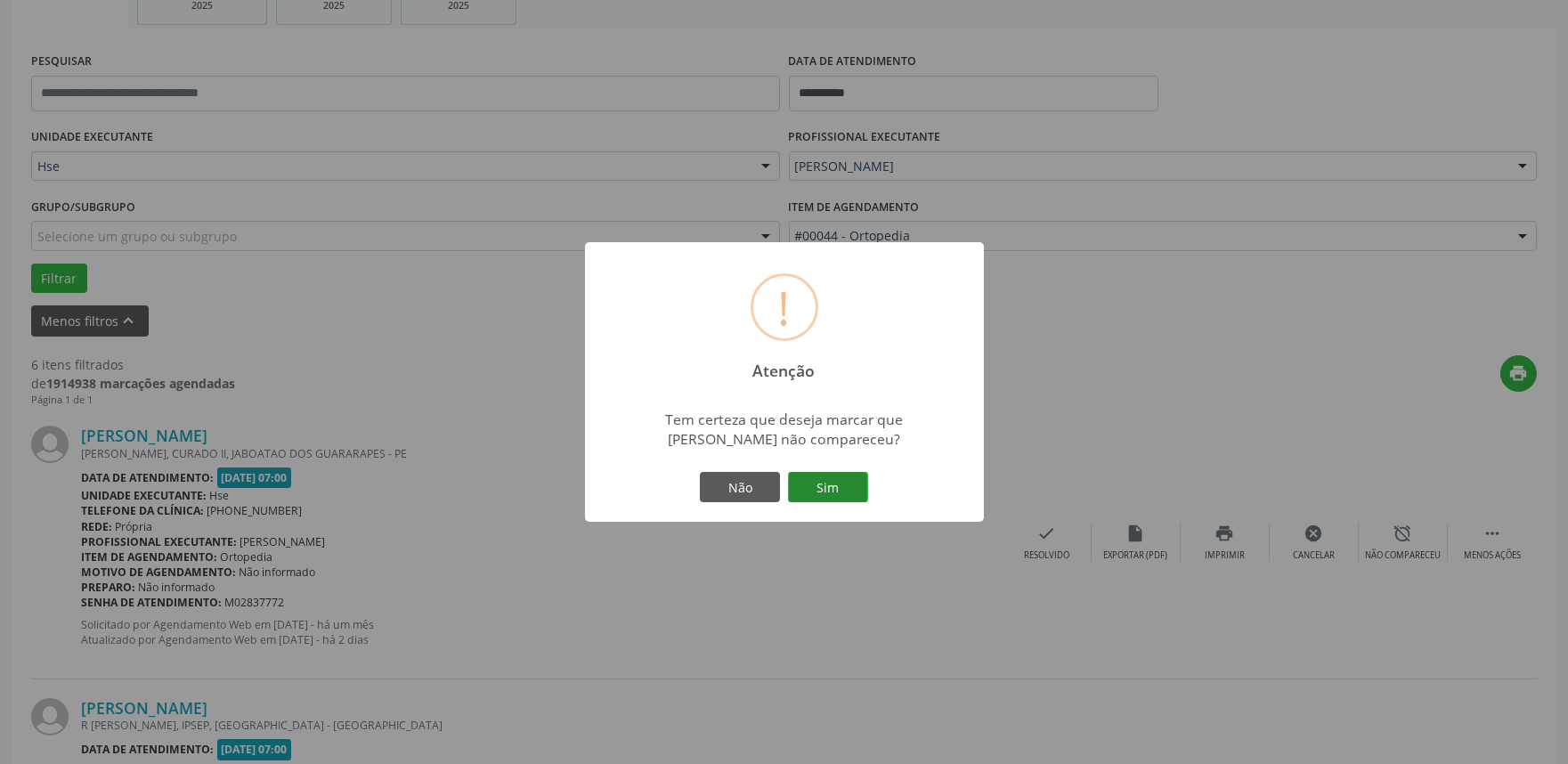
click at [826, 485] on button "Sim" at bounding box center [828, 486] width 80 height 31
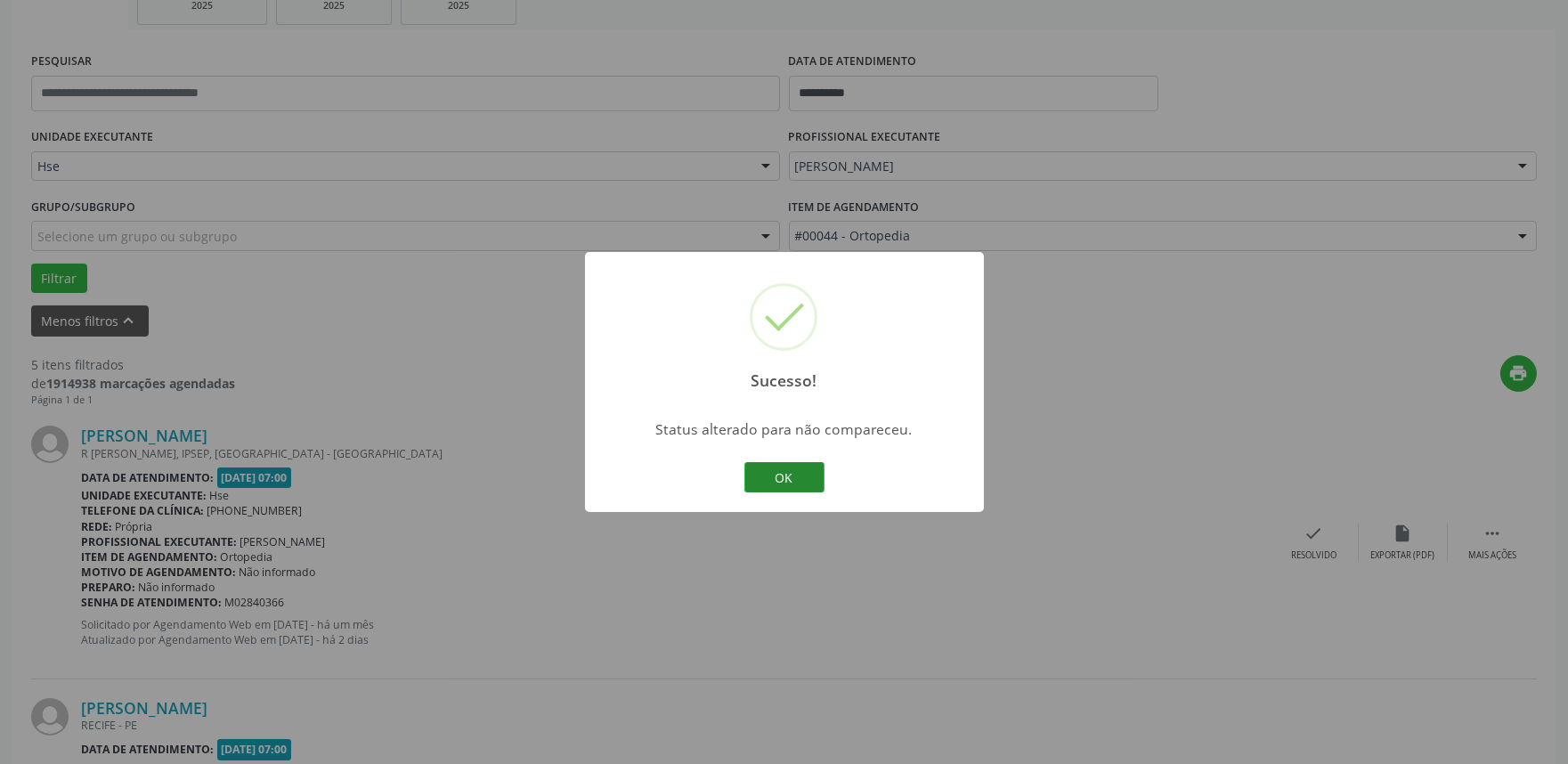
click at [813, 480] on button "OK" at bounding box center [784, 477] width 80 height 31
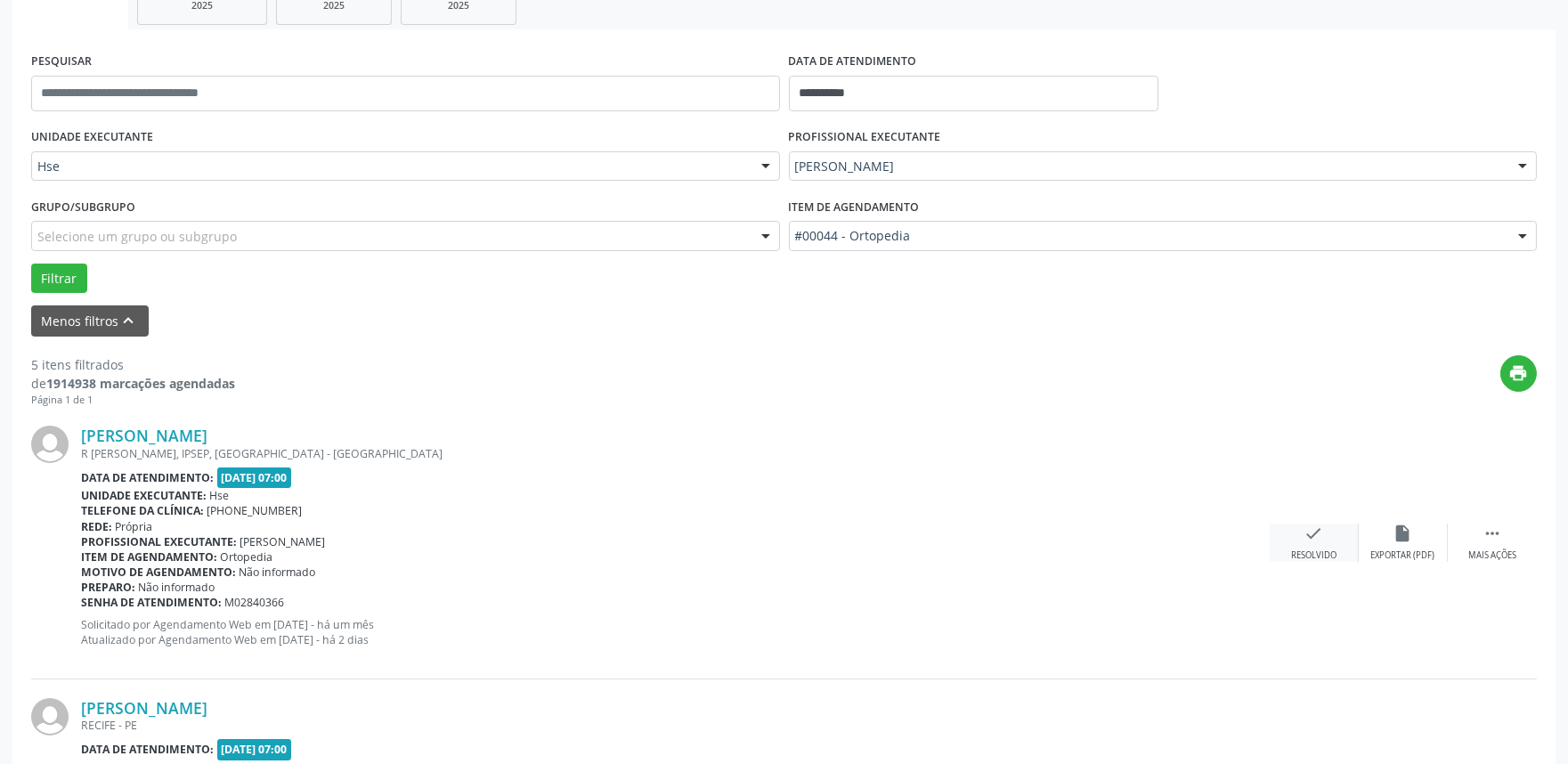
click at [1340, 530] on div "check Resolvido" at bounding box center [1314, 542] width 89 height 38
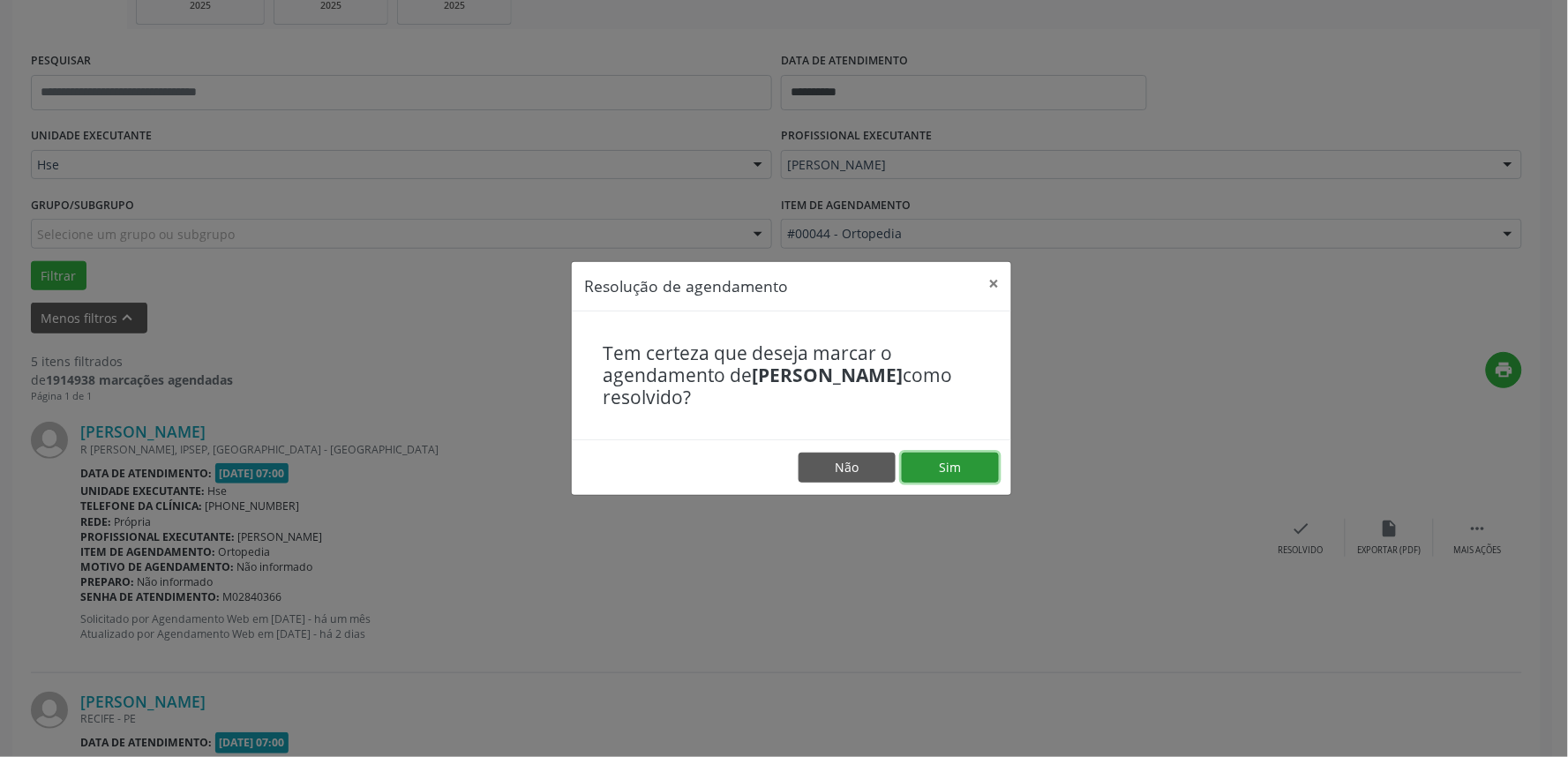
click at [958, 458] on button "Sim" at bounding box center [950, 467] width 98 height 30
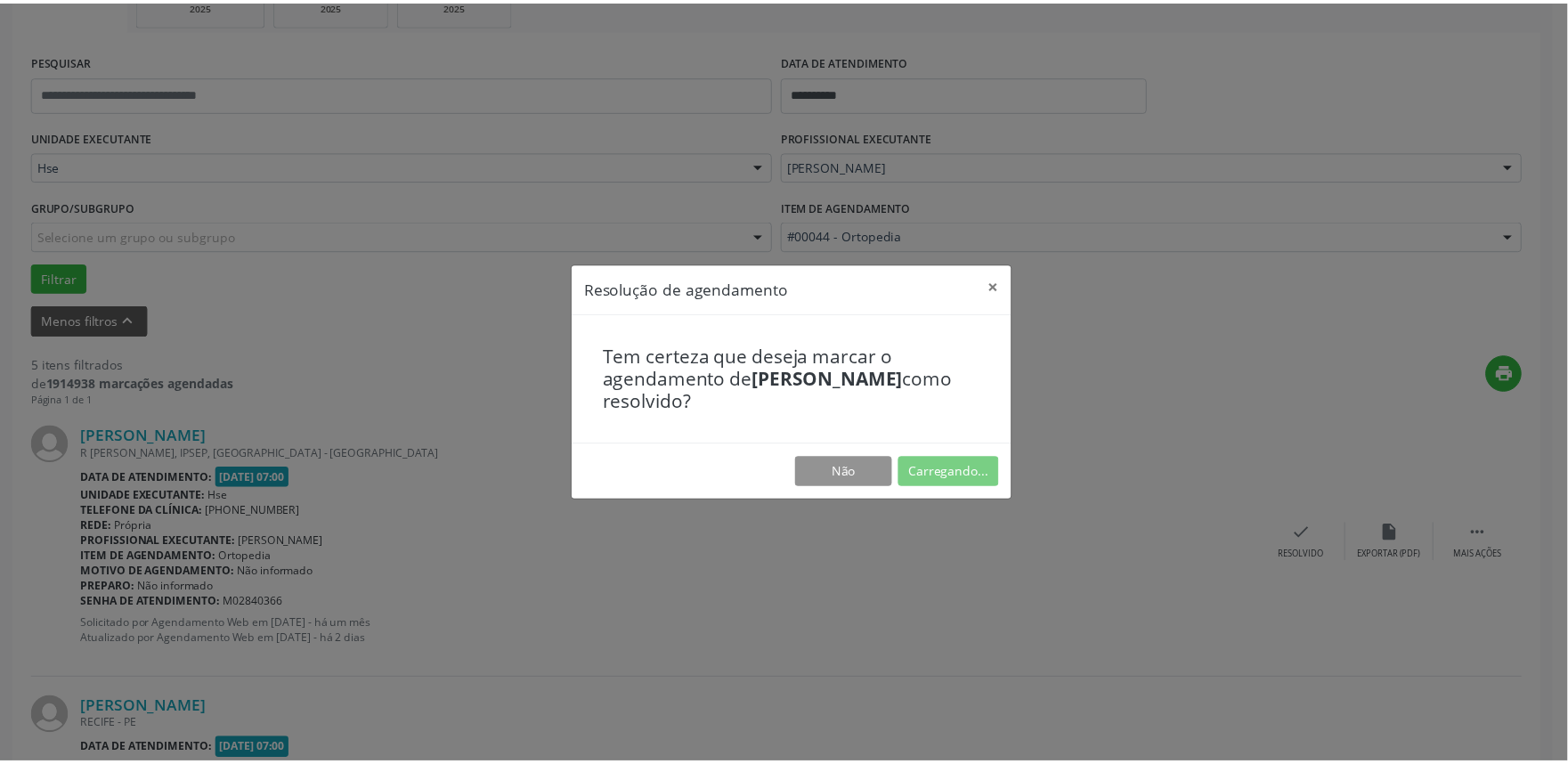
scroll to position [0, 0]
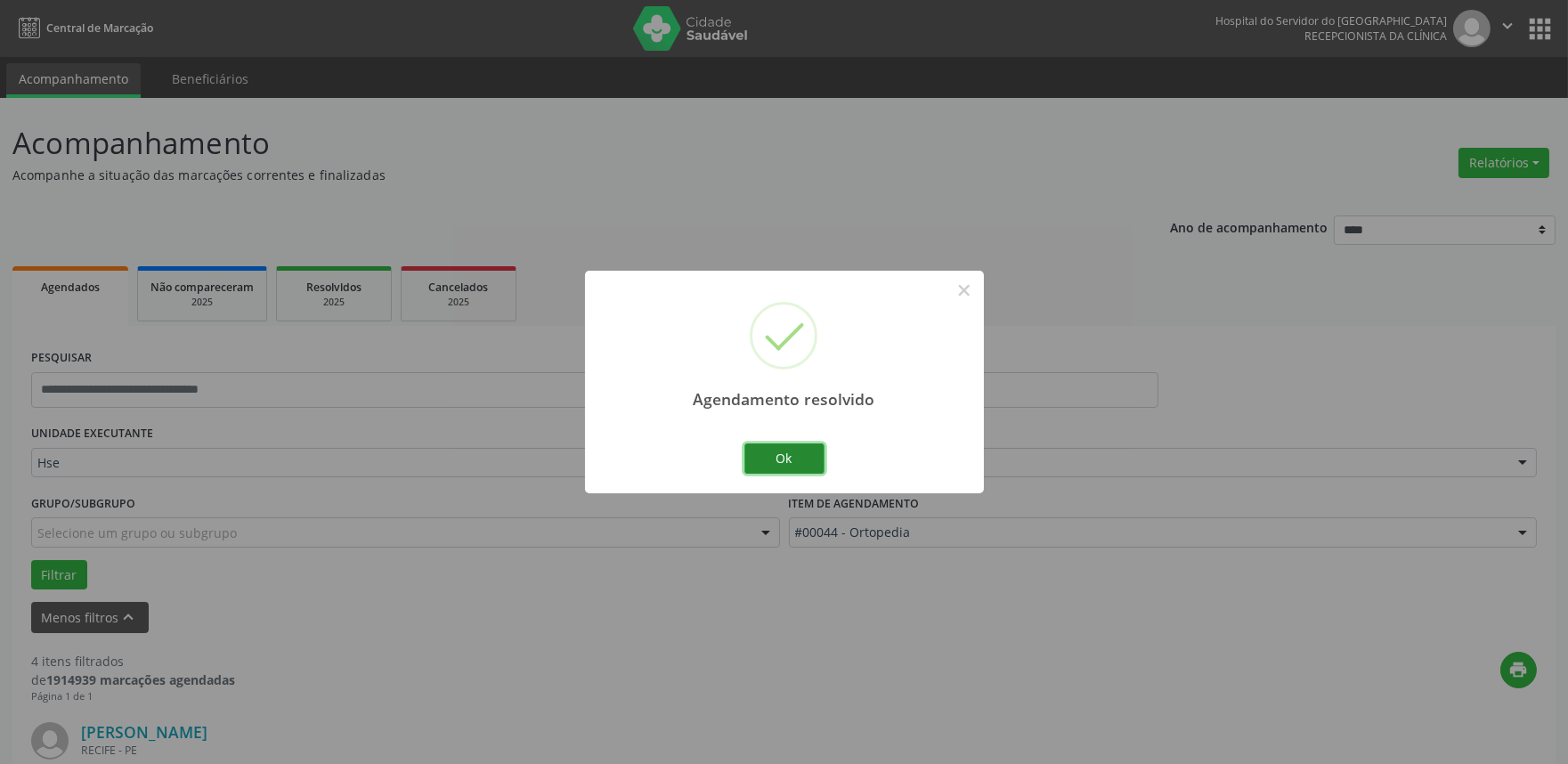
click at [775, 449] on button "Ok" at bounding box center [784, 458] width 80 height 31
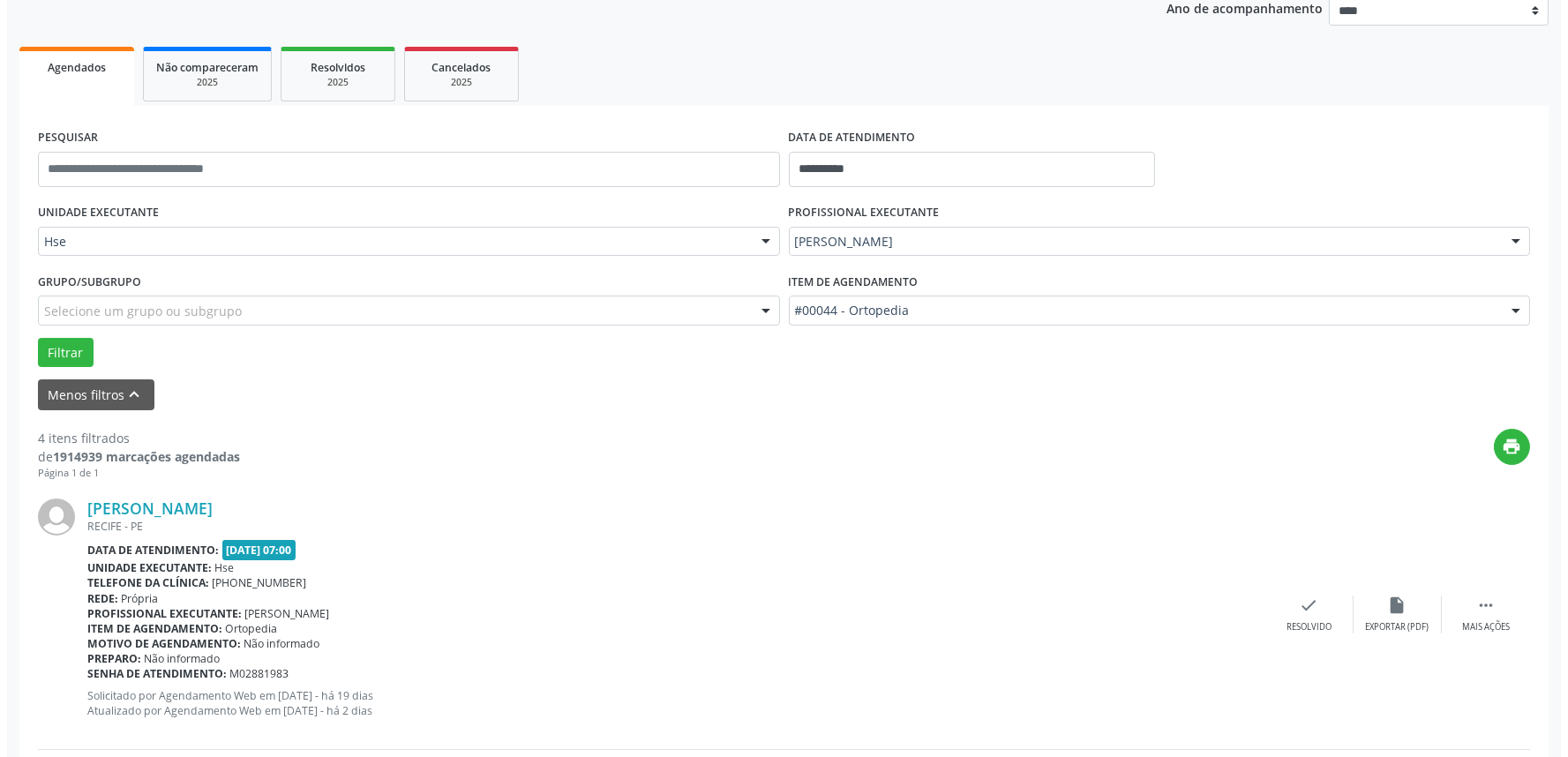
scroll to position [281, 0]
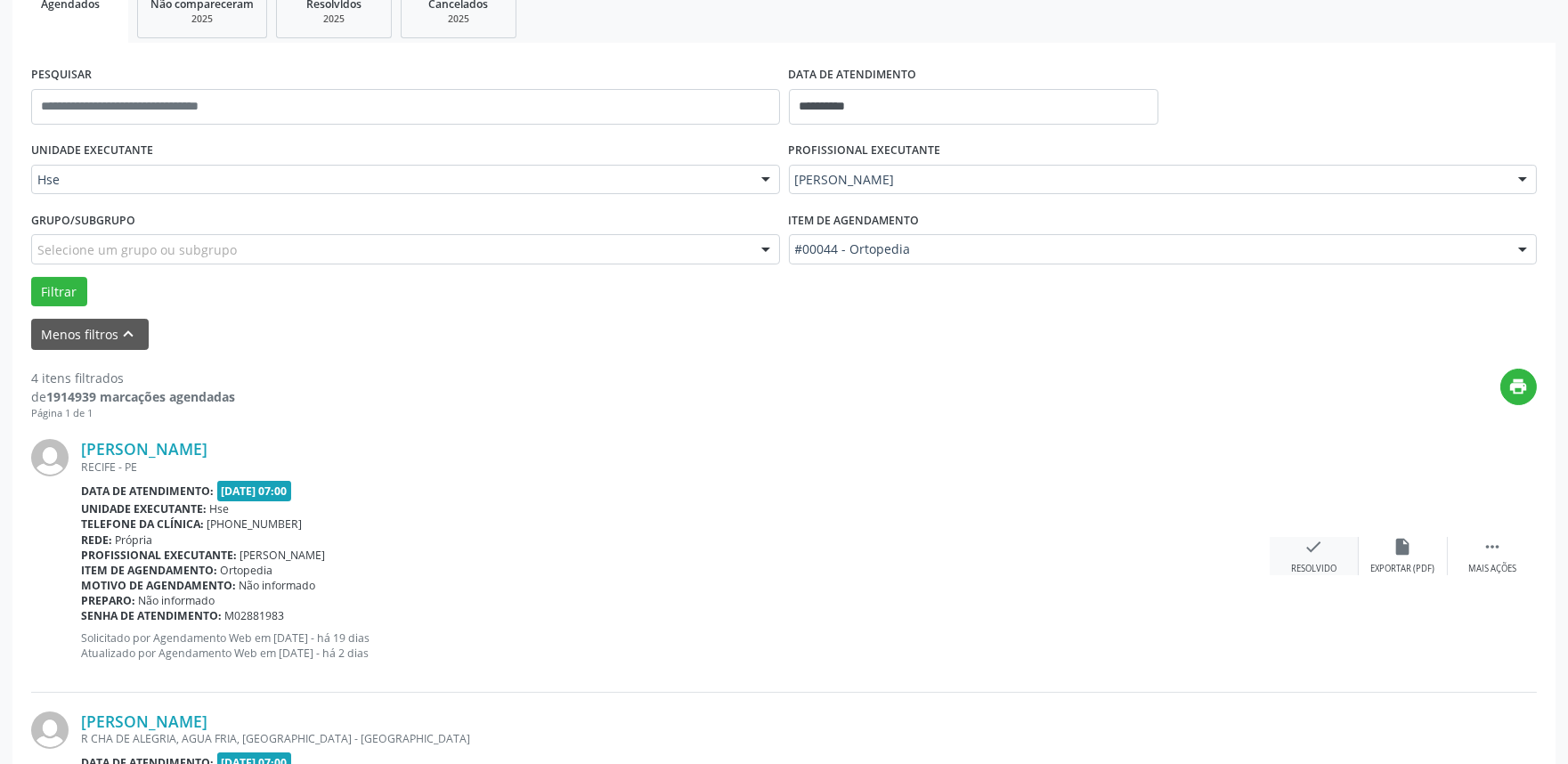
click at [1307, 548] on icon "check" at bounding box center [1314, 546] width 20 height 20
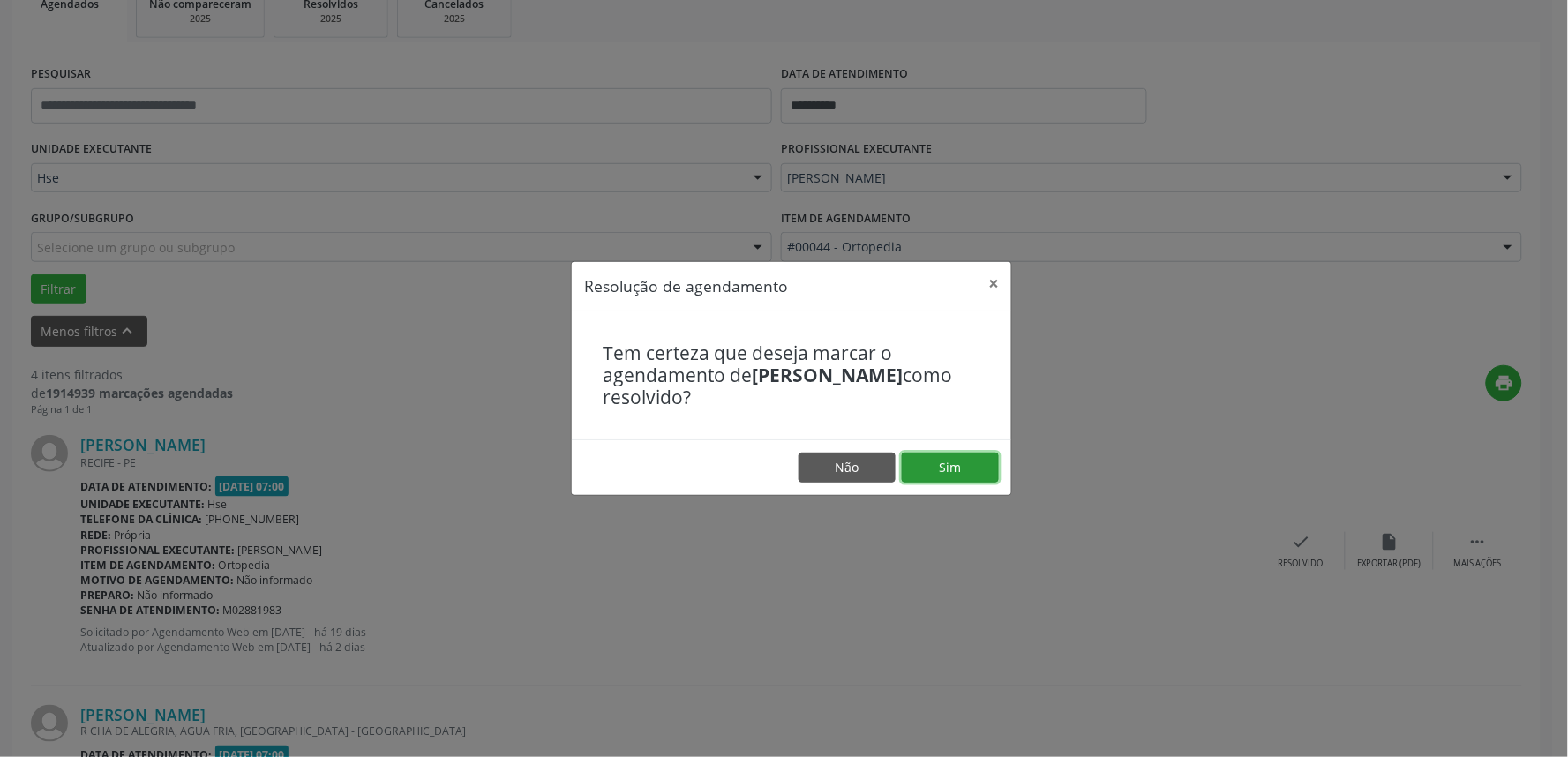
click at [963, 458] on button "Sim" at bounding box center [950, 467] width 98 height 30
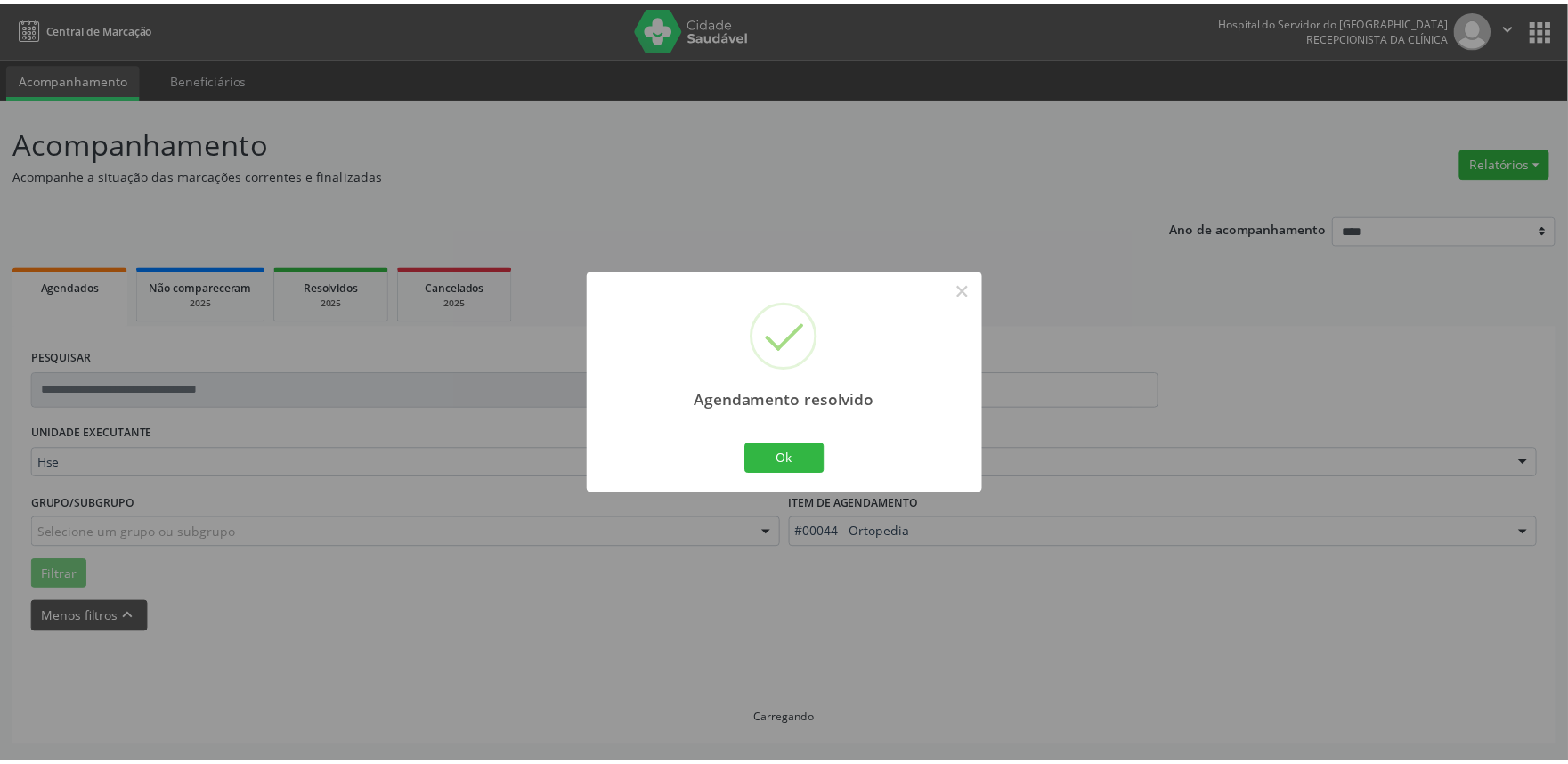
scroll to position [0, 0]
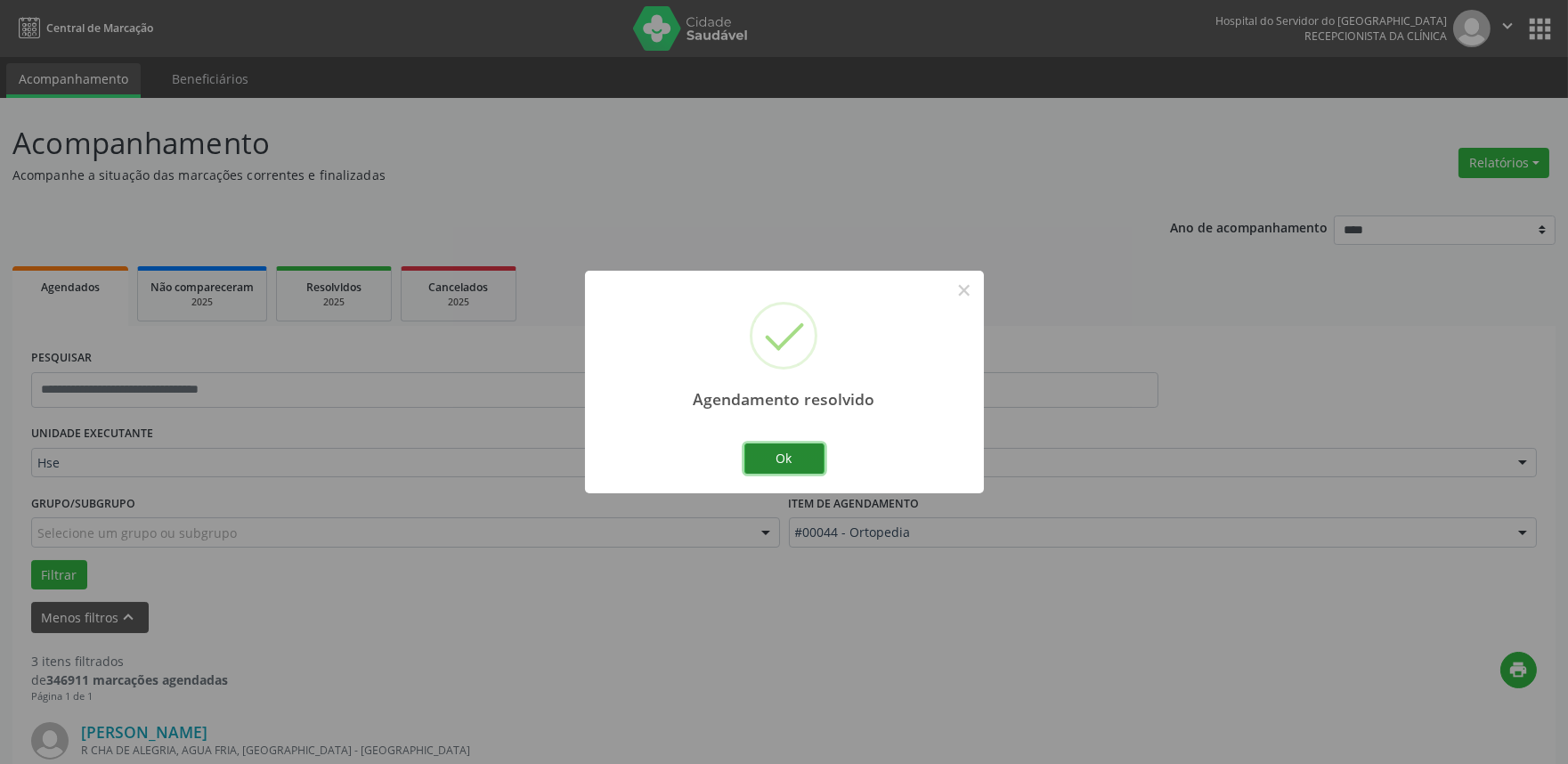
click at [796, 456] on button "Ok" at bounding box center [784, 458] width 80 height 31
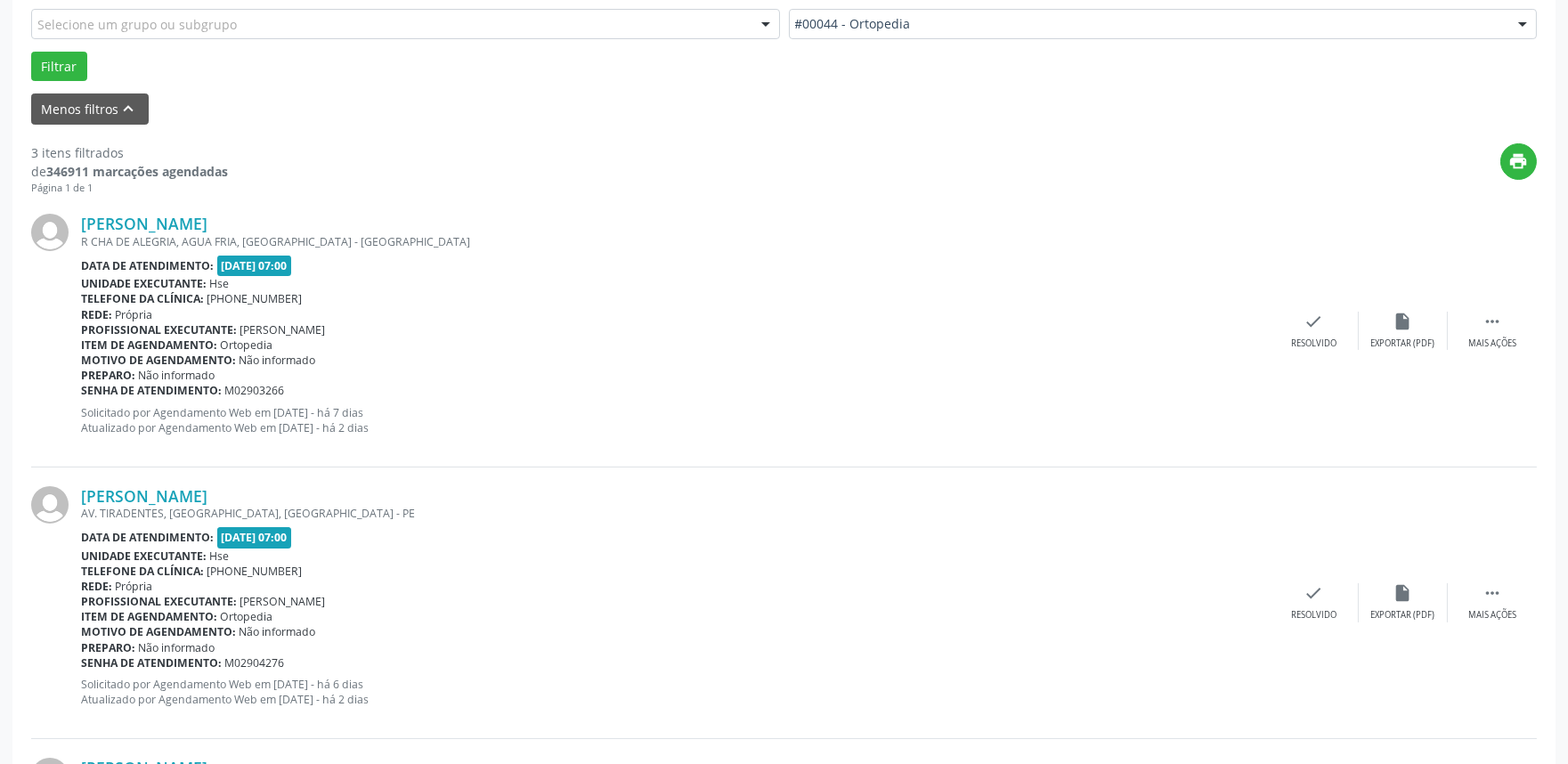
scroll to position [519, 0]
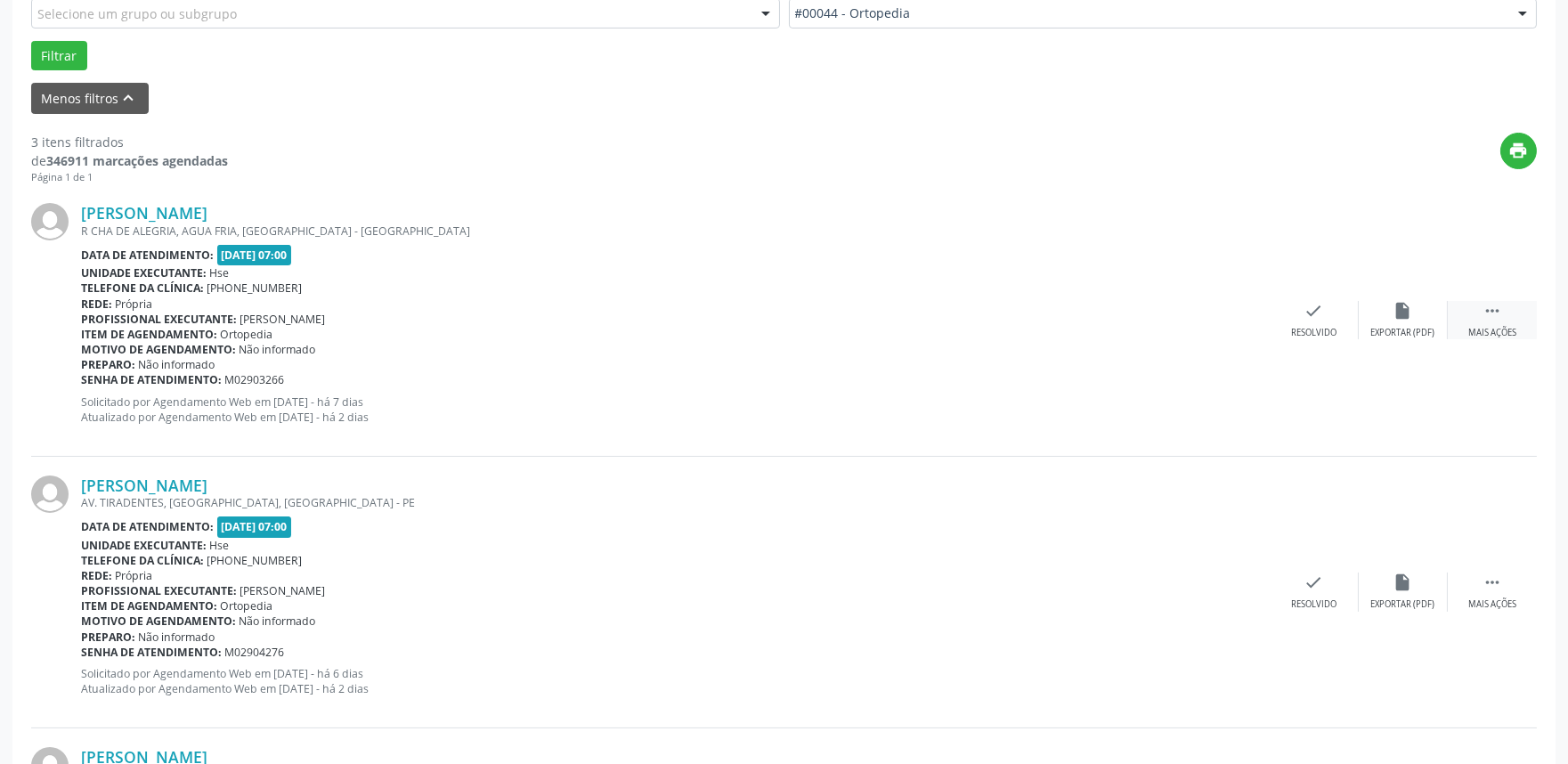
click at [1488, 314] on icon "" at bounding box center [1492, 311] width 20 height 20
click at [1403, 312] on icon "alarm_off" at bounding box center [1404, 311] width 20 height 20
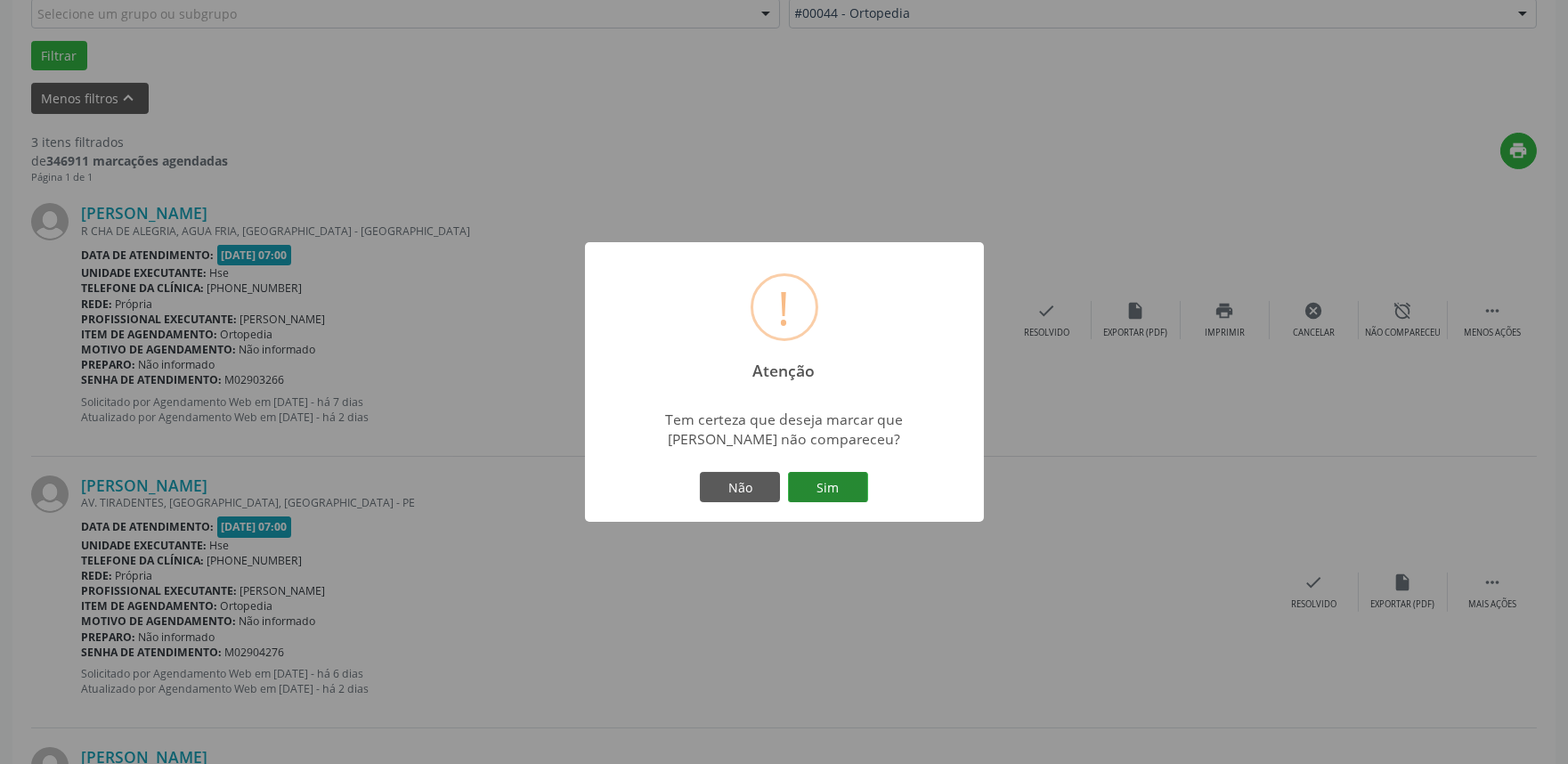
click at [835, 478] on button "Sim" at bounding box center [828, 486] width 80 height 31
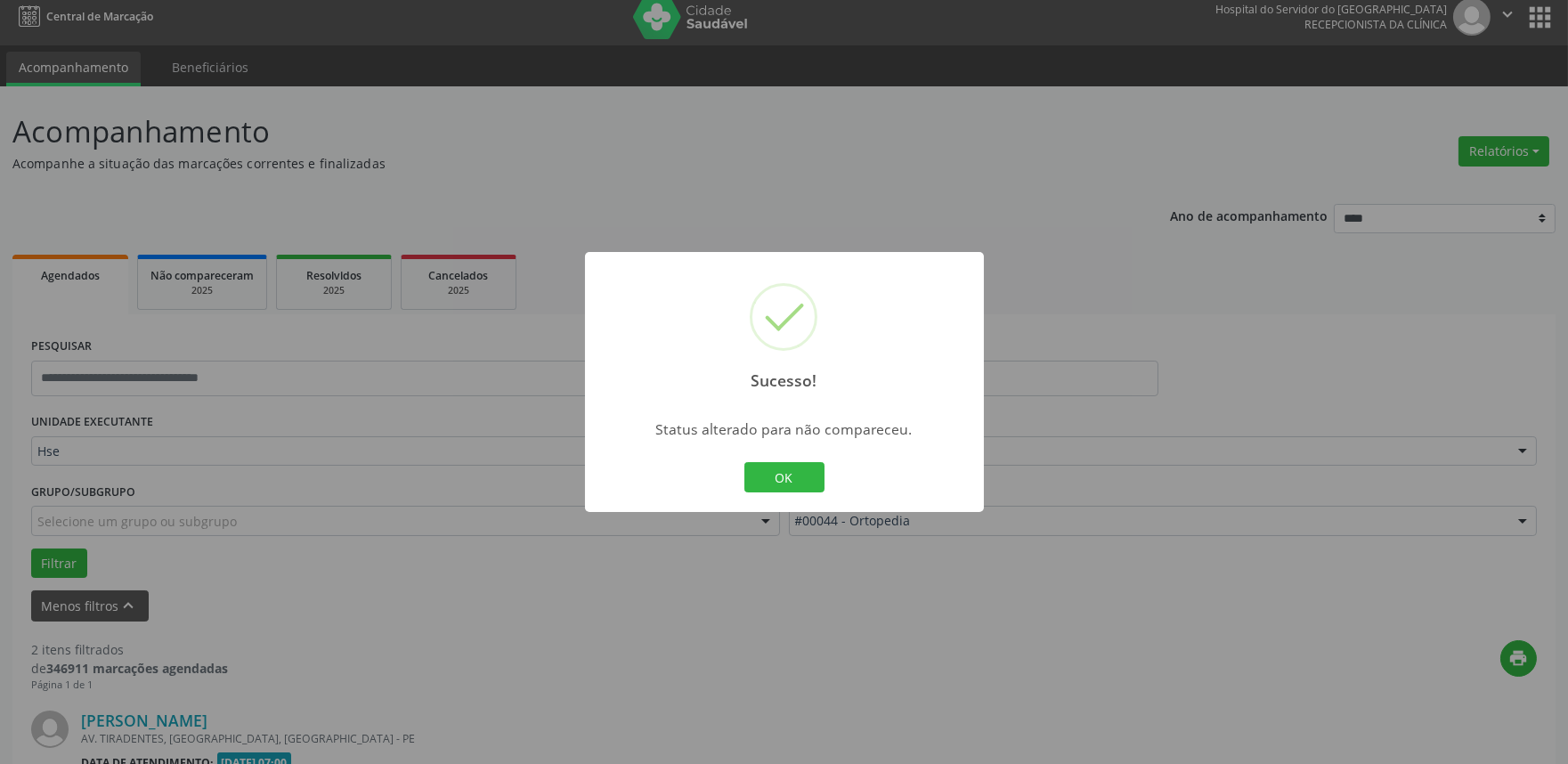
scroll to position [512, 0]
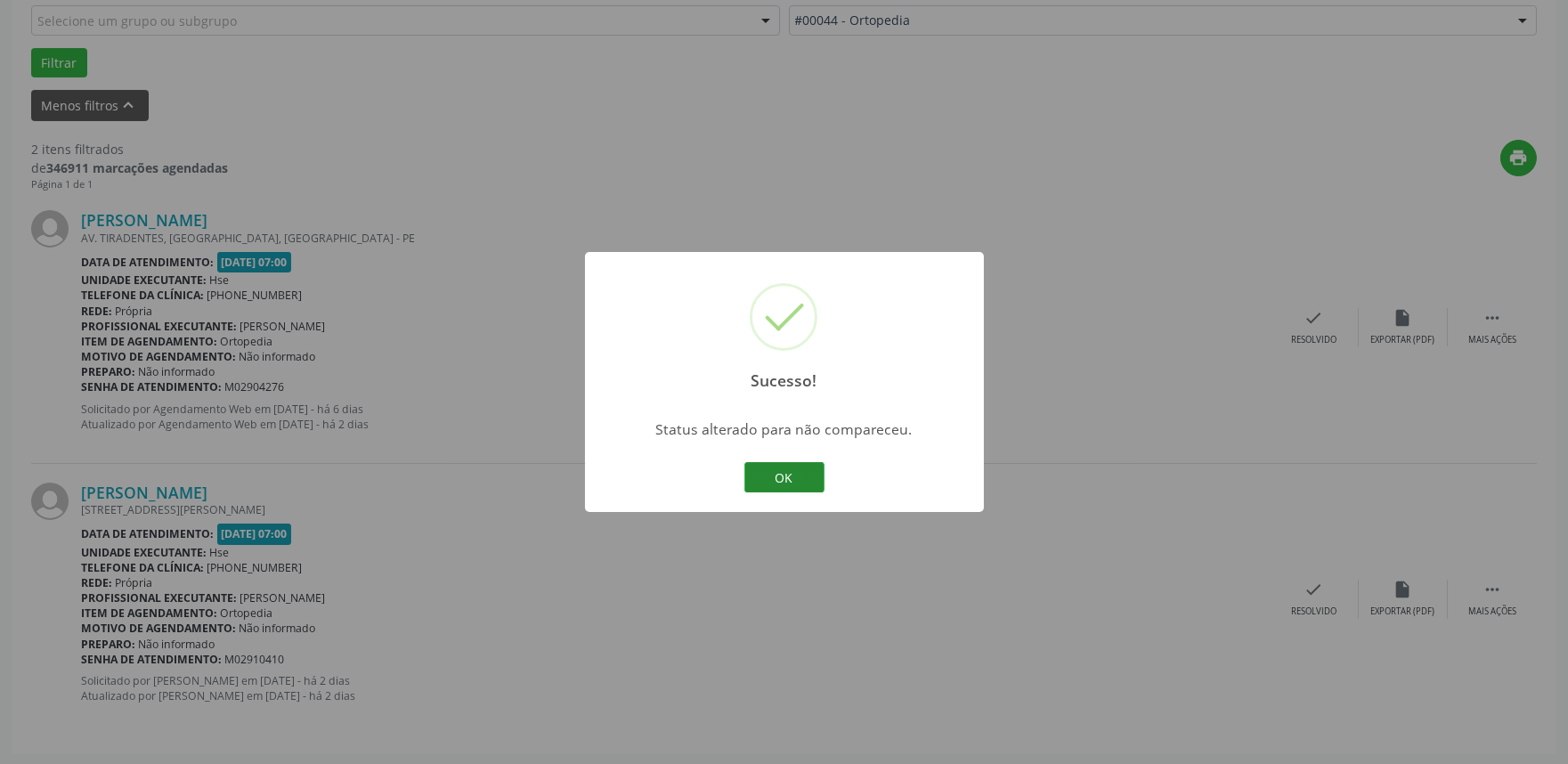
click at [797, 476] on button "OK" at bounding box center [784, 477] width 80 height 31
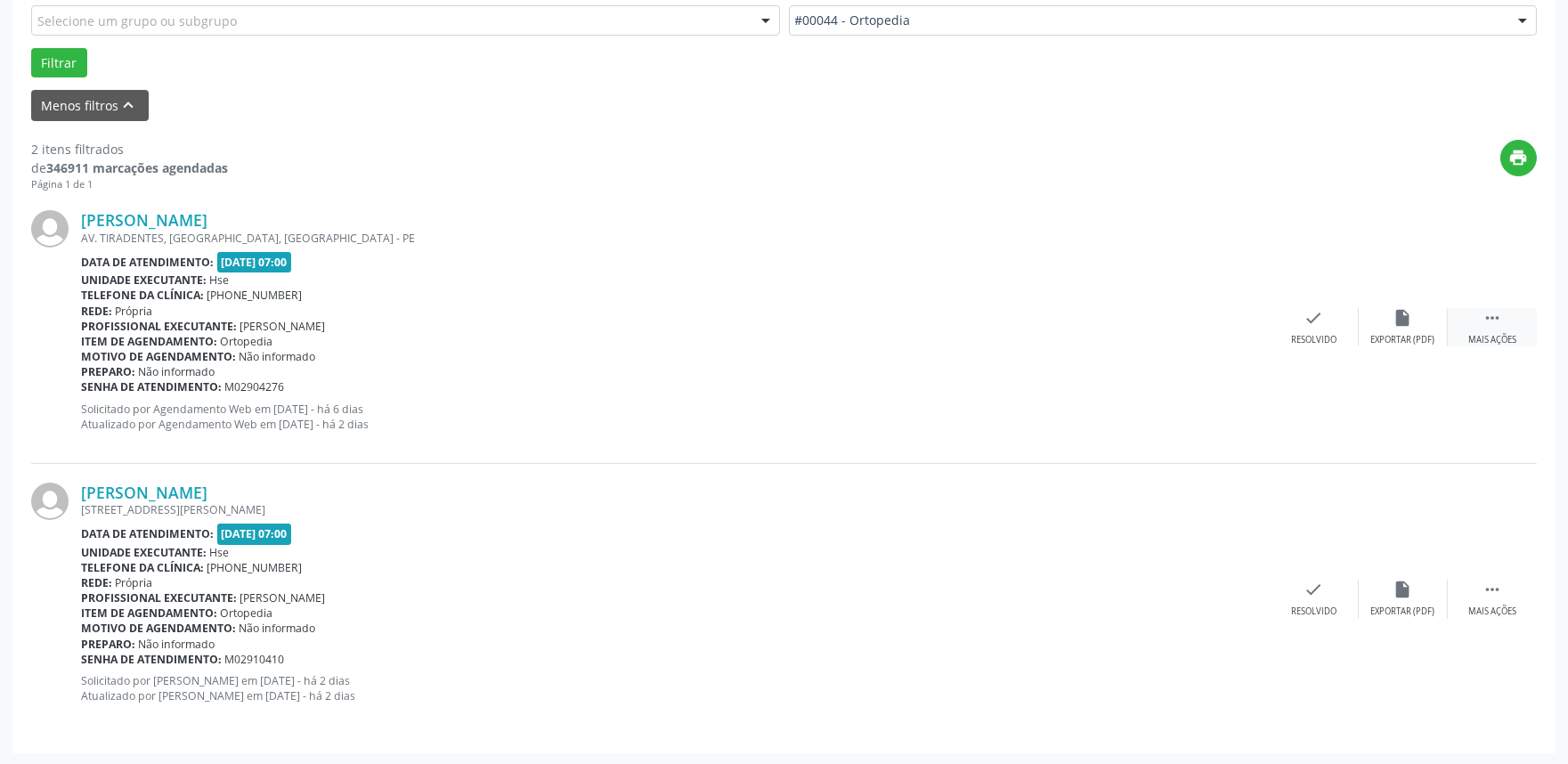
click at [1512, 326] on div " Mais ações" at bounding box center [1492, 327] width 89 height 38
click at [1412, 324] on div "alarm_off Não compareceu" at bounding box center [1403, 327] width 89 height 38
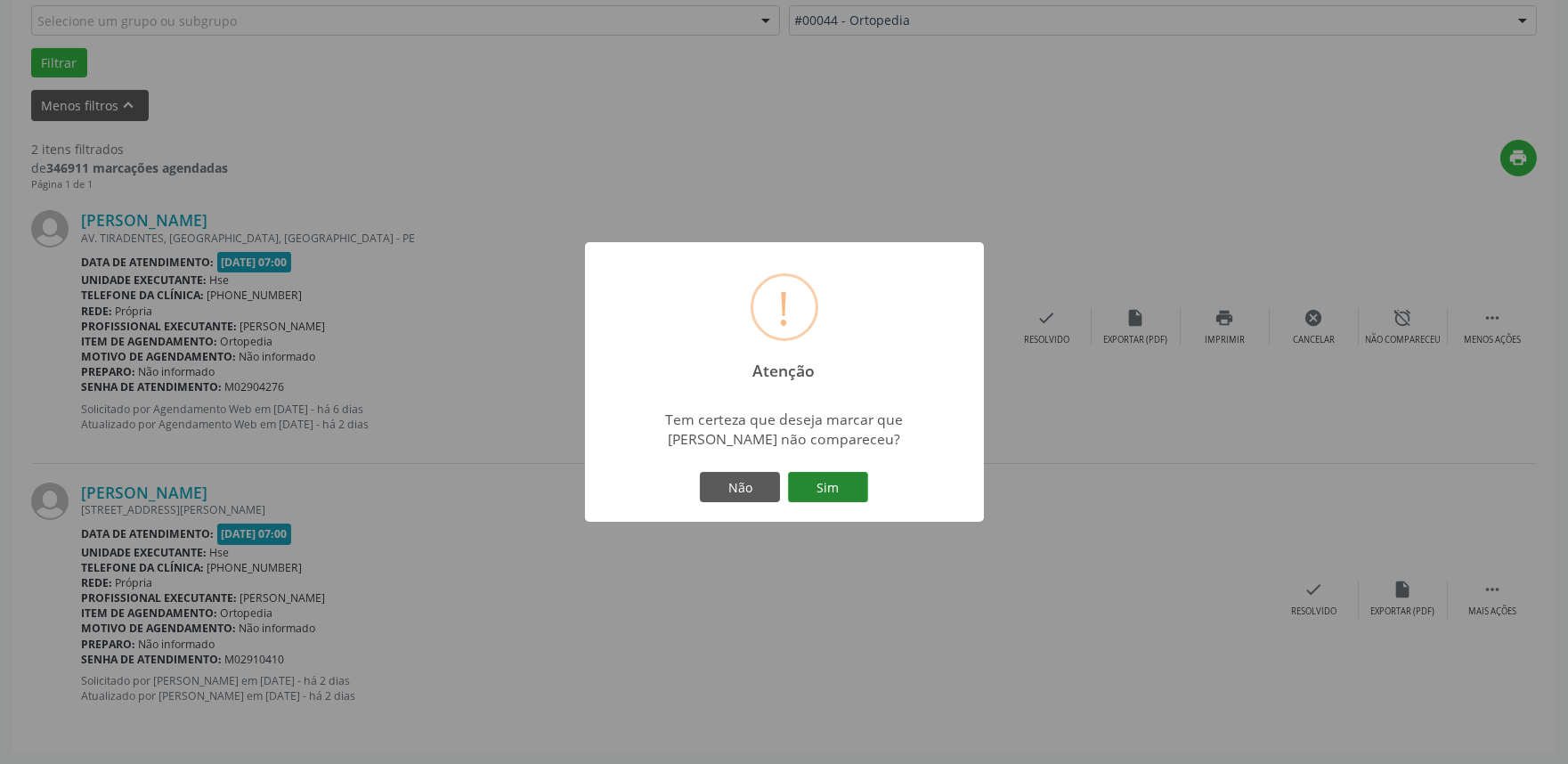
click at [824, 488] on button "Sim" at bounding box center [828, 486] width 80 height 31
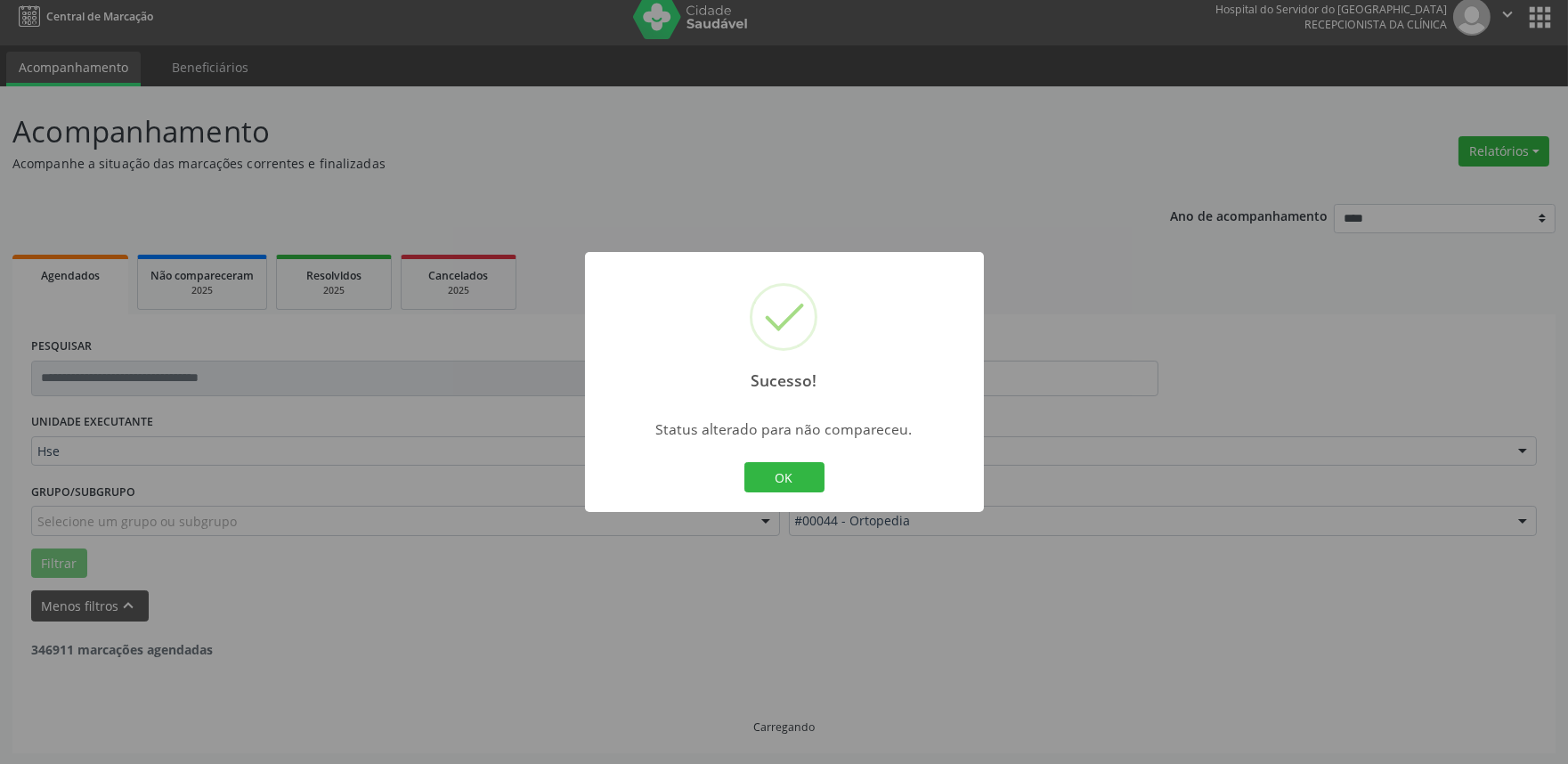
scroll to position [240, 0]
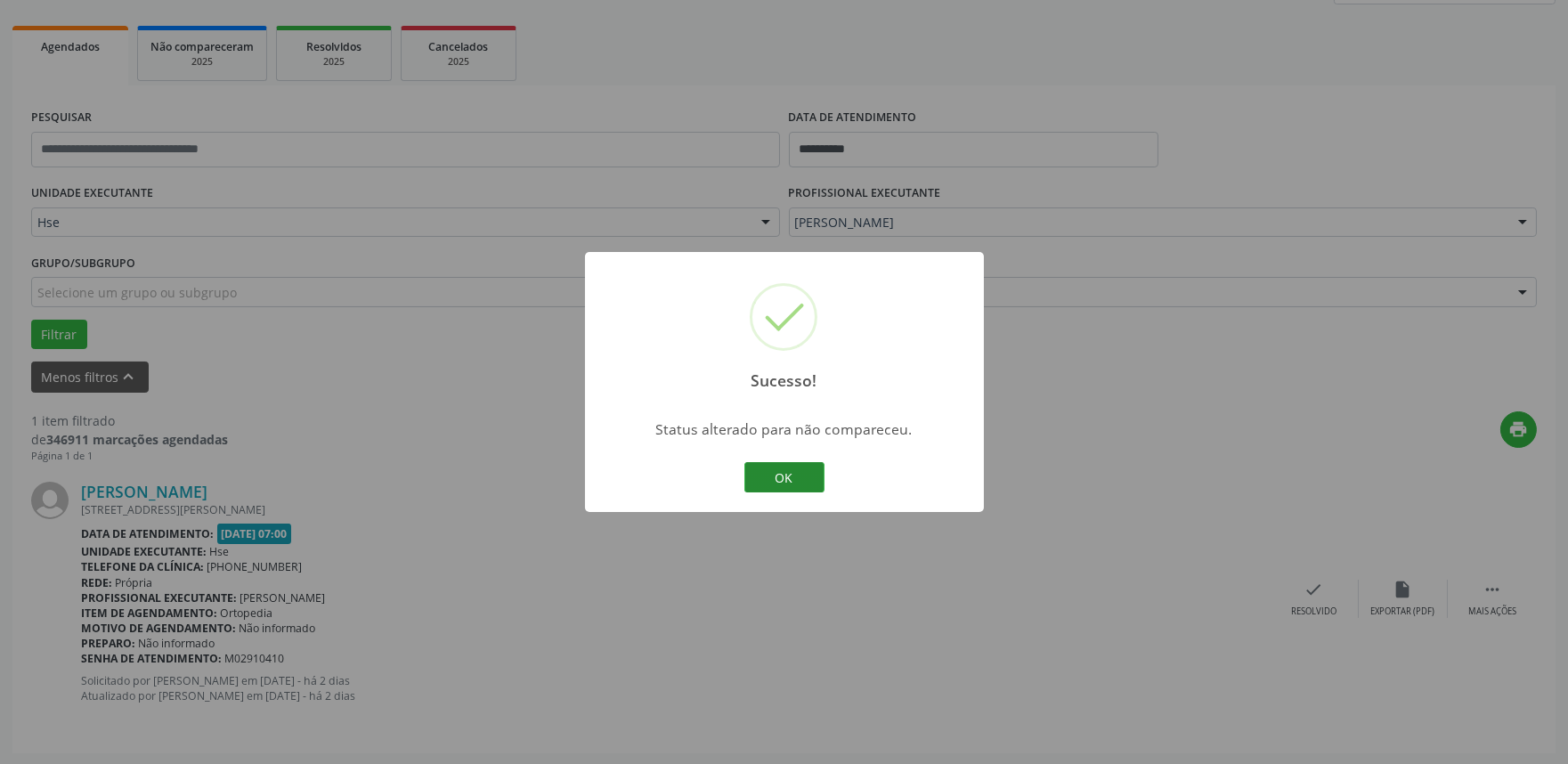
click at [797, 476] on button "OK" at bounding box center [784, 477] width 80 height 31
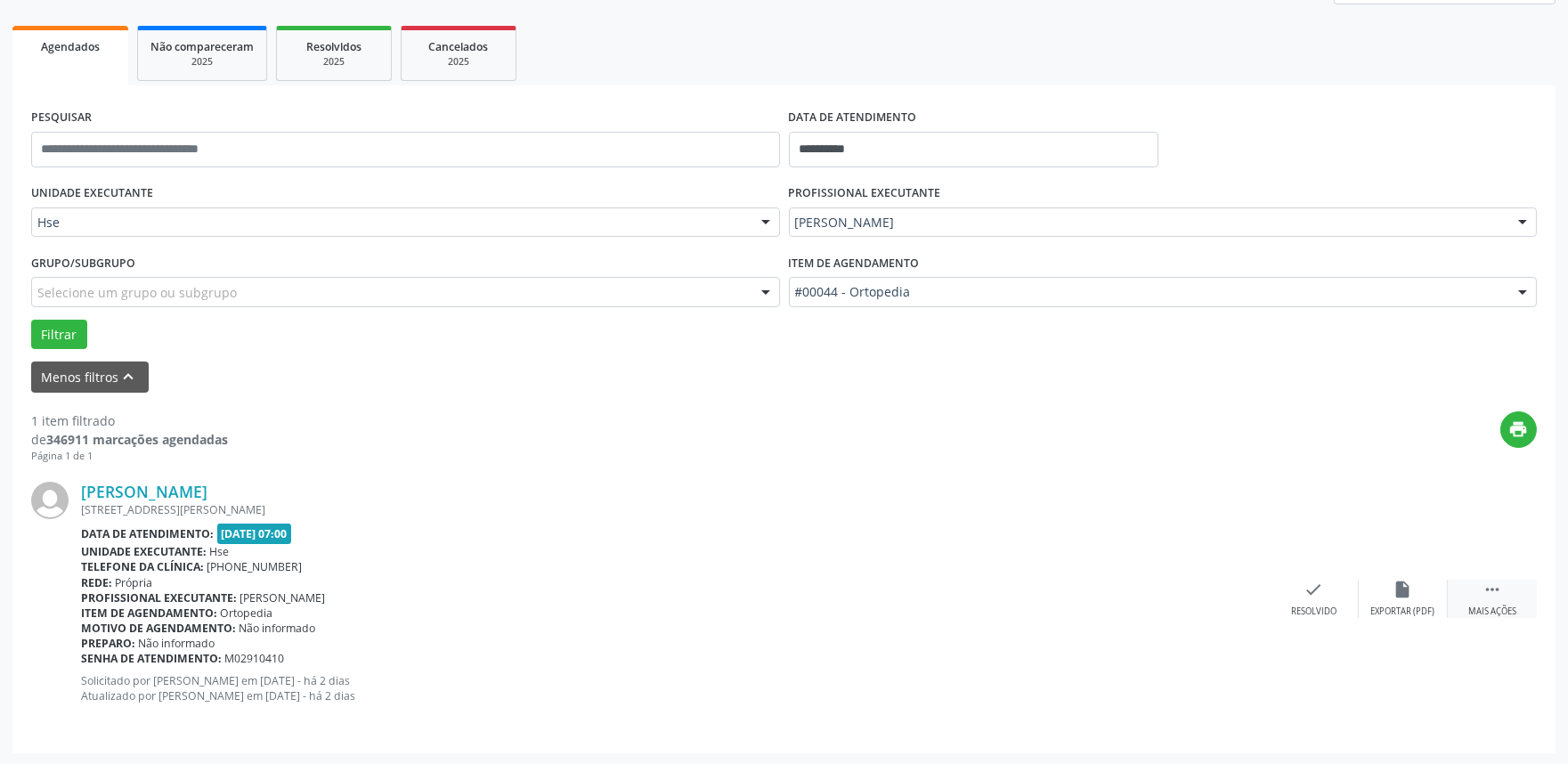
click at [1497, 595] on icon "" at bounding box center [1492, 590] width 20 height 20
click at [1398, 591] on icon "alarm_off" at bounding box center [1404, 590] width 20 height 20
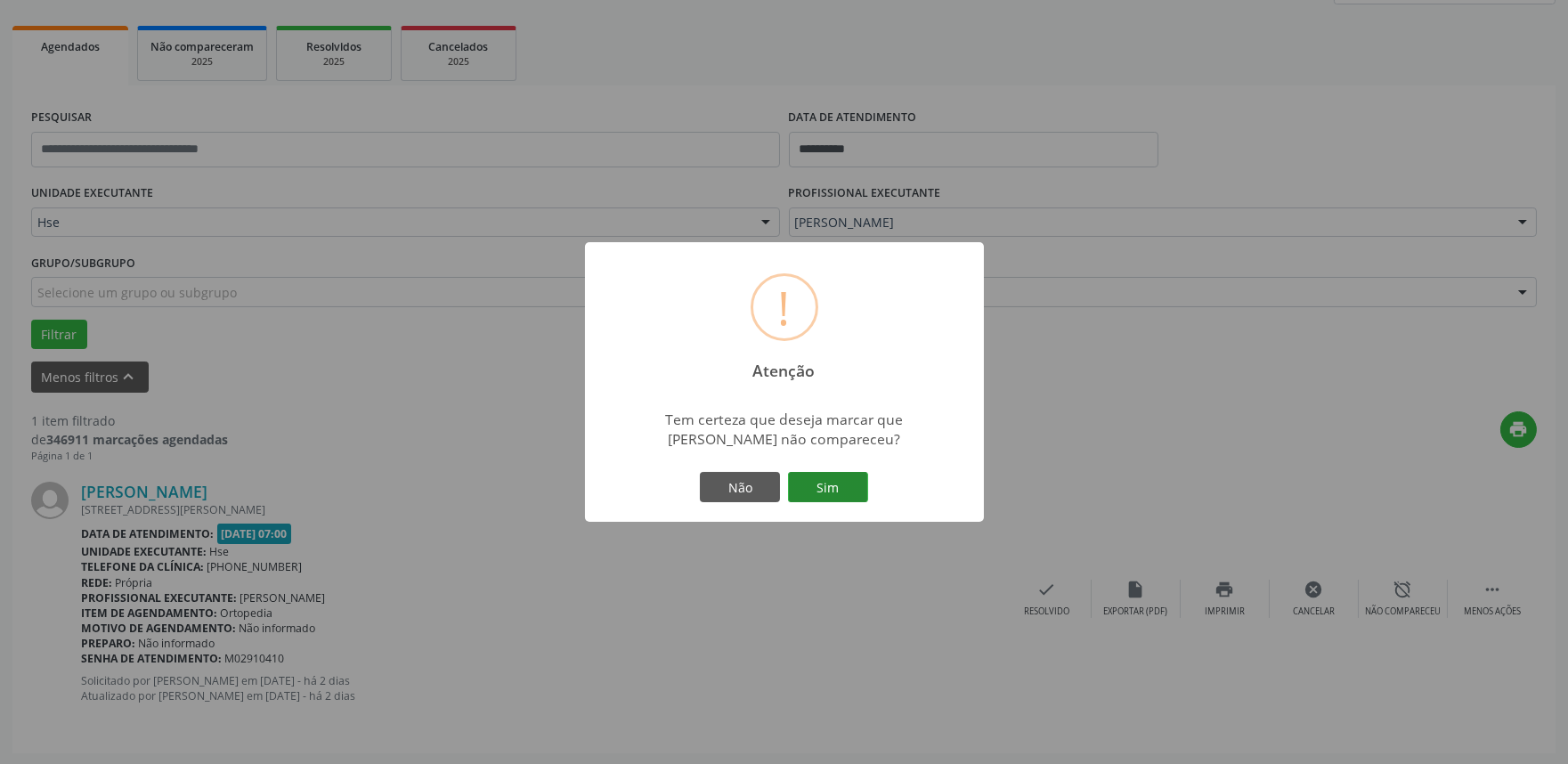
click at [850, 482] on button "Sim" at bounding box center [828, 486] width 80 height 31
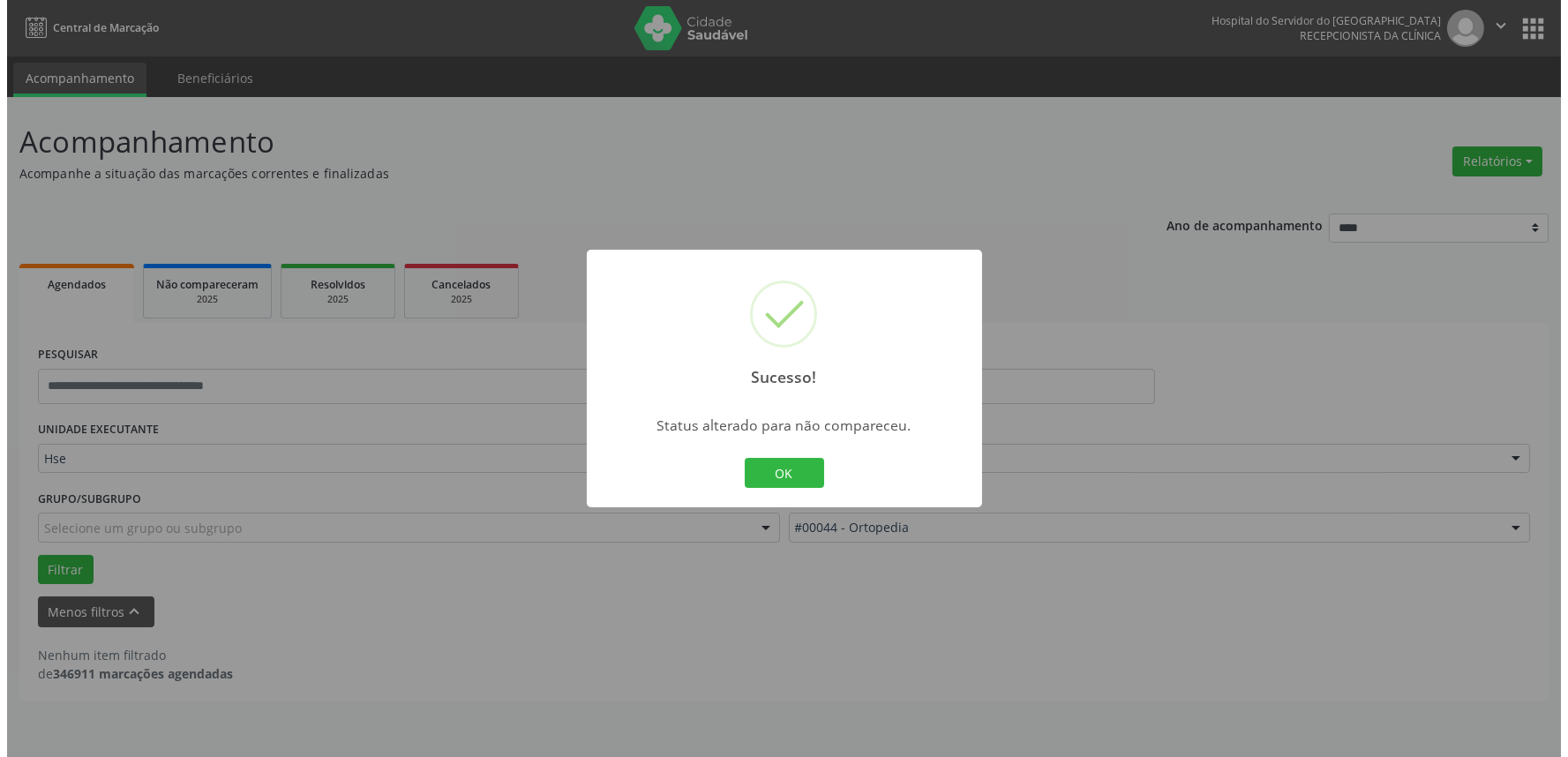
scroll to position [0, 0]
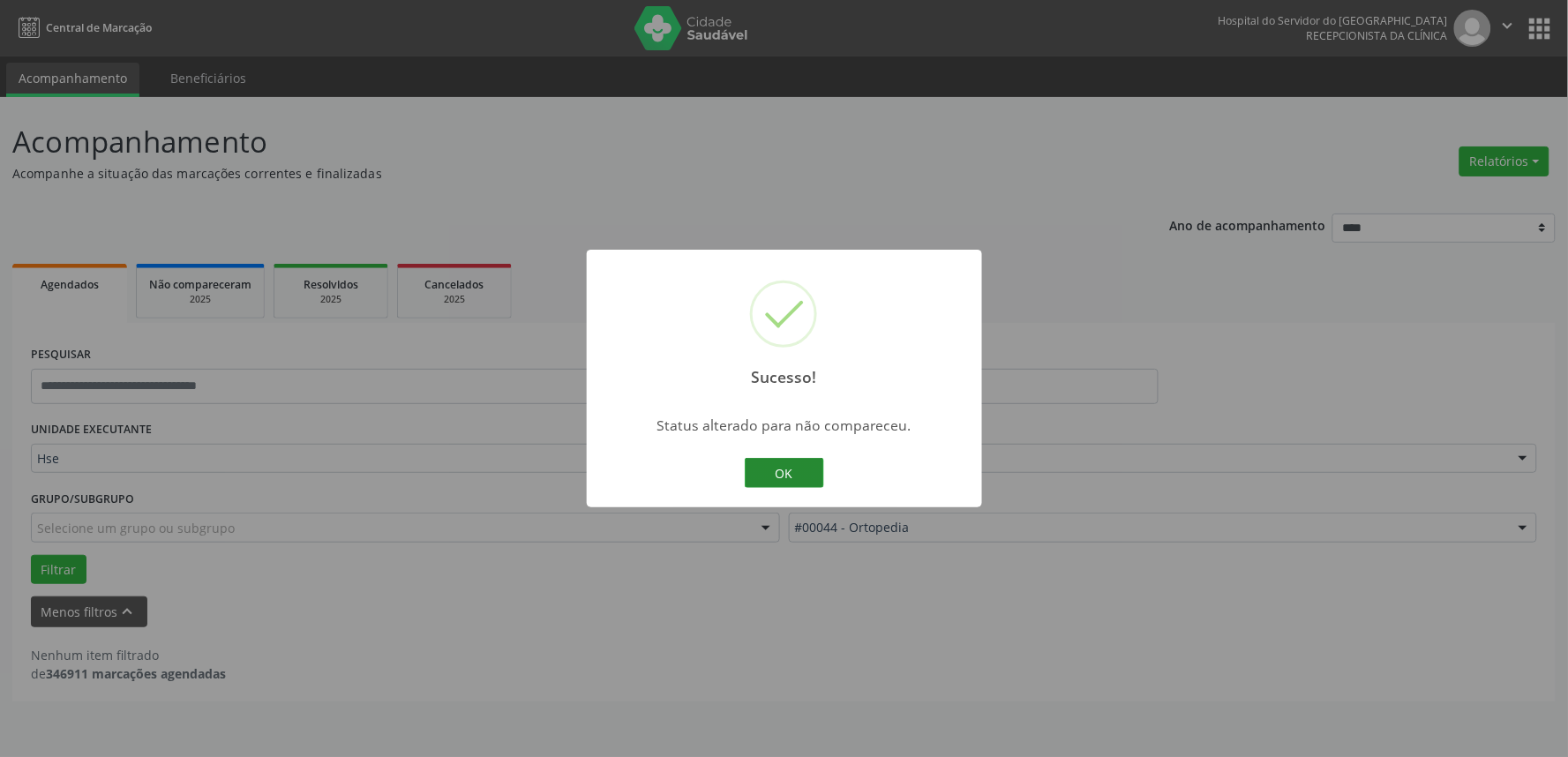
click at [792, 469] on button "OK" at bounding box center [784, 472] width 79 height 30
